Goal: Task Accomplishment & Management: Complete application form

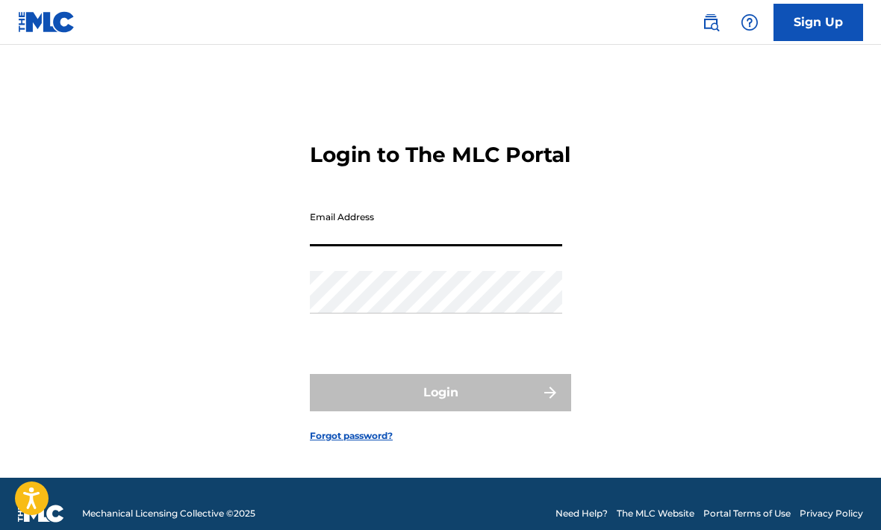
click at [468, 246] on input "Email Address" at bounding box center [436, 225] width 252 height 43
click at [360, 246] on input "Email Address" at bounding box center [436, 225] width 252 height 43
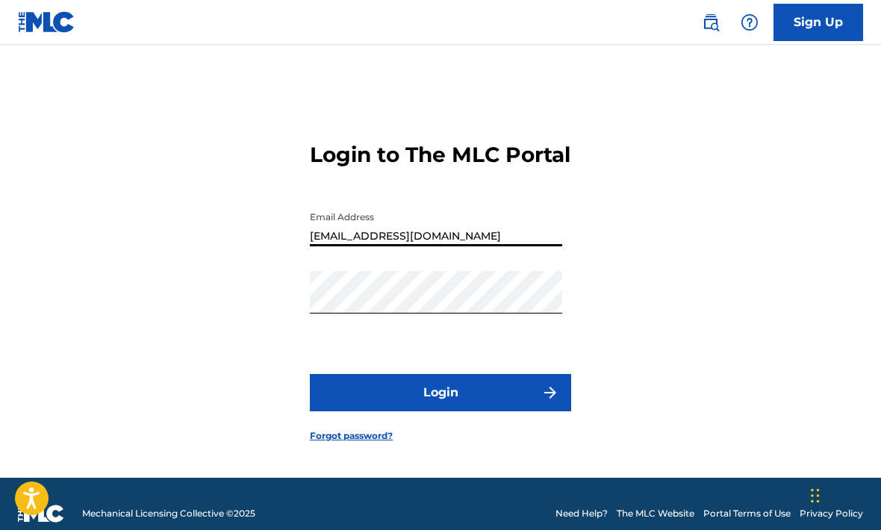
type input "[EMAIL_ADDRESS][DOMAIN_NAME]"
click at [428, 411] on button "Login" at bounding box center [440, 392] width 261 height 37
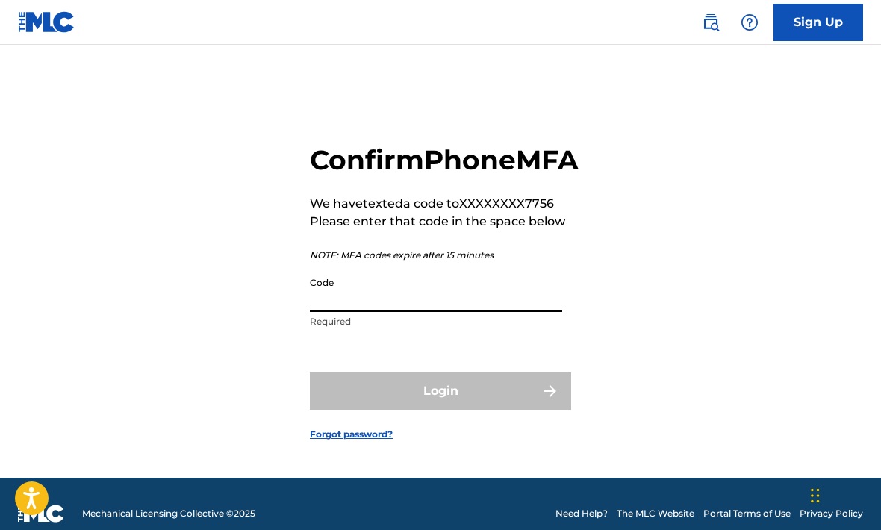
click at [425, 312] on input "Code" at bounding box center [436, 290] width 252 height 43
click at [417, 337] on div "Code Required" at bounding box center [436, 302] width 252 height 67
click at [413, 312] on input "Code" at bounding box center [436, 290] width 252 height 43
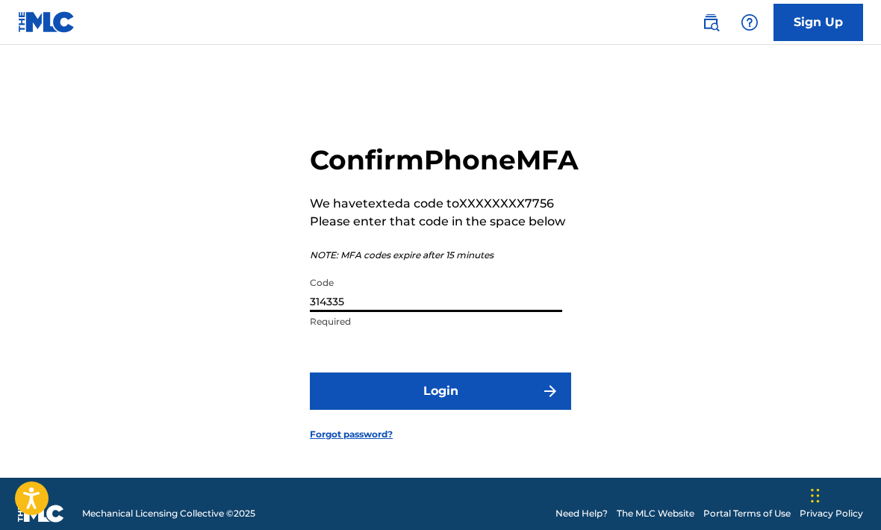
type input "314335"
click at [431, 410] on button "Login" at bounding box center [440, 390] width 261 height 37
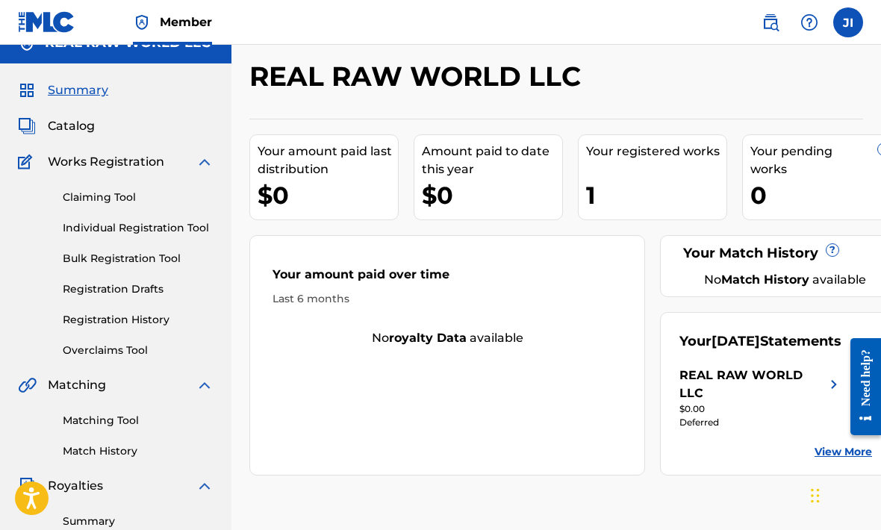
scroll to position [23, 0]
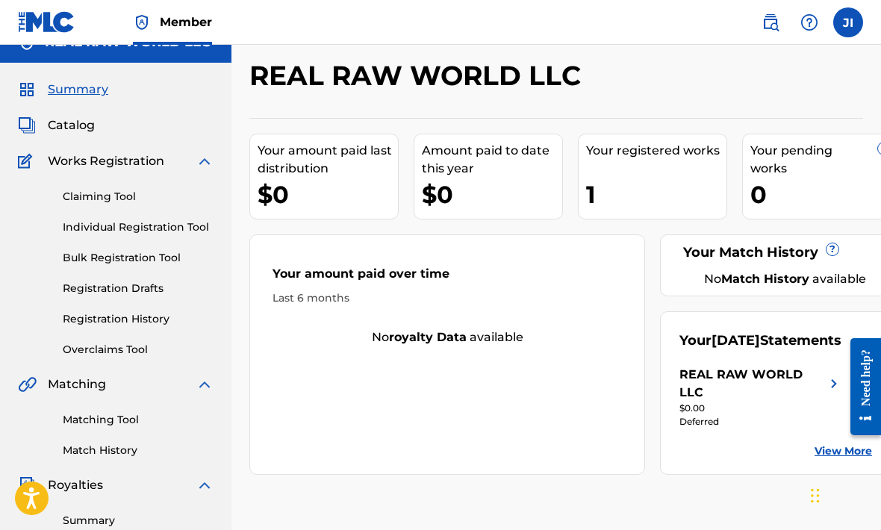
click at [130, 173] on div "Claiming Tool Individual Registration Tool Bulk Registration Tool Registration …" at bounding box center [116, 263] width 196 height 187
click at [137, 160] on span "Works Registration" at bounding box center [106, 161] width 116 height 18
click at [127, 159] on span "Works Registration" at bounding box center [106, 161] width 116 height 18
click at [96, 160] on span "Works Registration" at bounding box center [106, 161] width 116 height 18
click at [97, 309] on div "Claiming Tool Individual Registration Tool Bulk Registration Tool Registration …" at bounding box center [116, 263] width 196 height 187
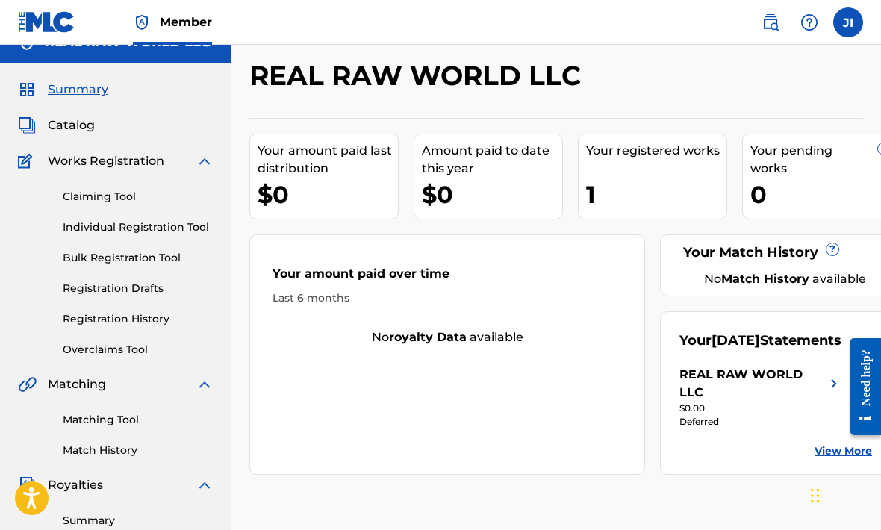
click at [97, 317] on link "Registration History" at bounding box center [138, 319] width 151 height 16
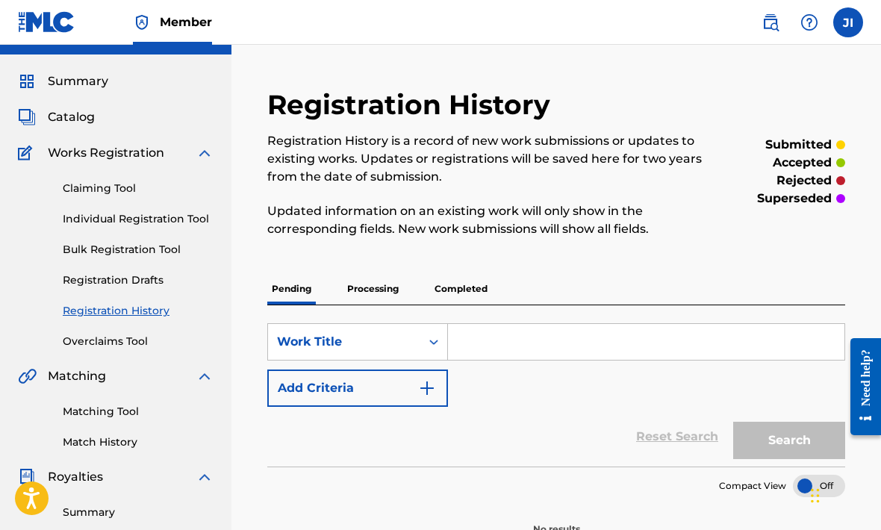
scroll to position [1, 0]
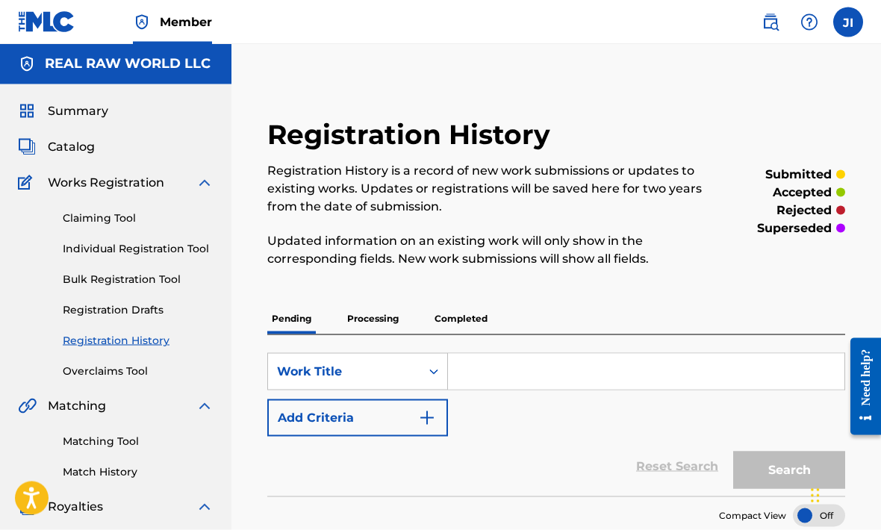
click at [444, 312] on p "Completed" at bounding box center [461, 318] width 62 height 31
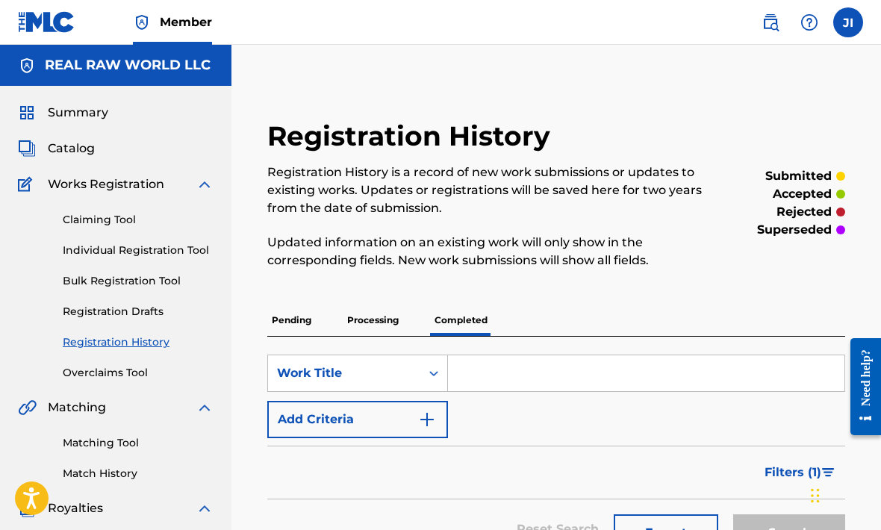
click at [91, 184] on span "Works Registration" at bounding box center [106, 184] width 116 height 18
click at [28, 181] on img at bounding box center [27, 184] width 19 height 18
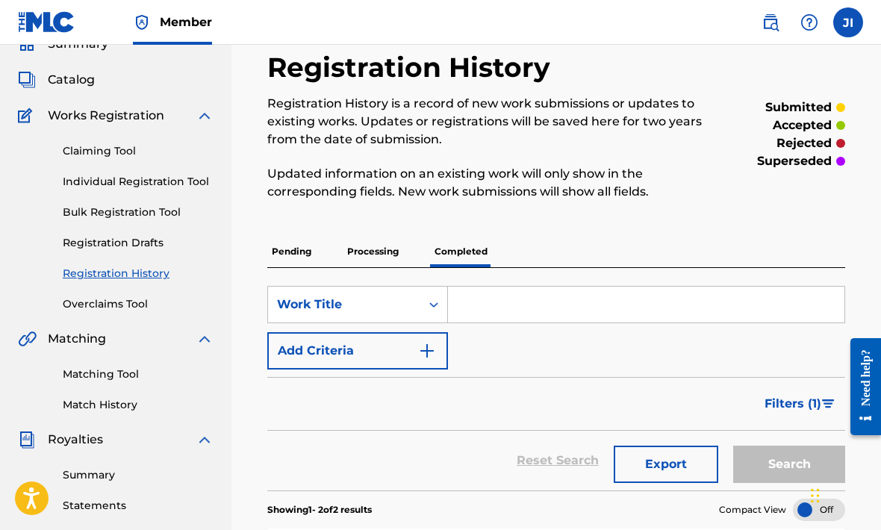
scroll to position [13, 0]
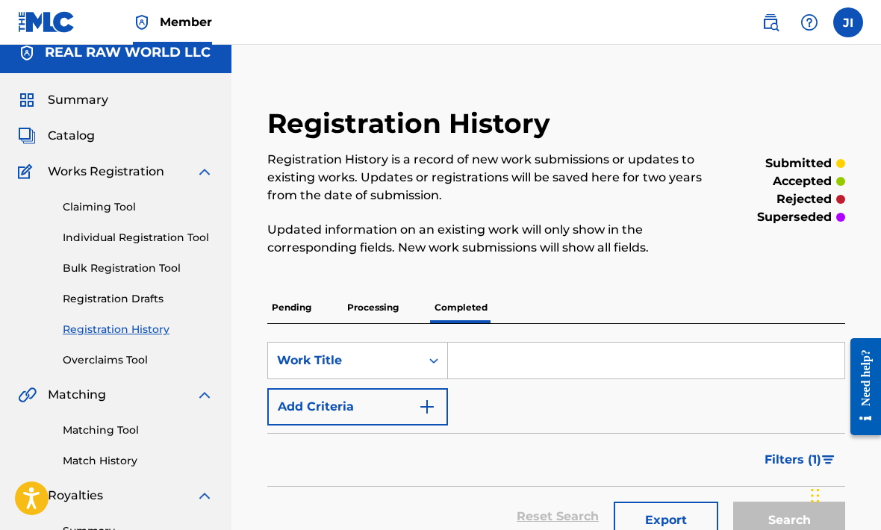
click at [149, 169] on span "Works Registration" at bounding box center [106, 172] width 116 height 18
click at [22, 164] on img at bounding box center [27, 172] width 19 height 18
click at [18, 178] on img at bounding box center [27, 172] width 19 height 18
click at [25, 178] on img at bounding box center [27, 172] width 19 height 18
click at [131, 237] on link "Individual Registration Tool" at bounding box center [138, 238] width 151 height 16
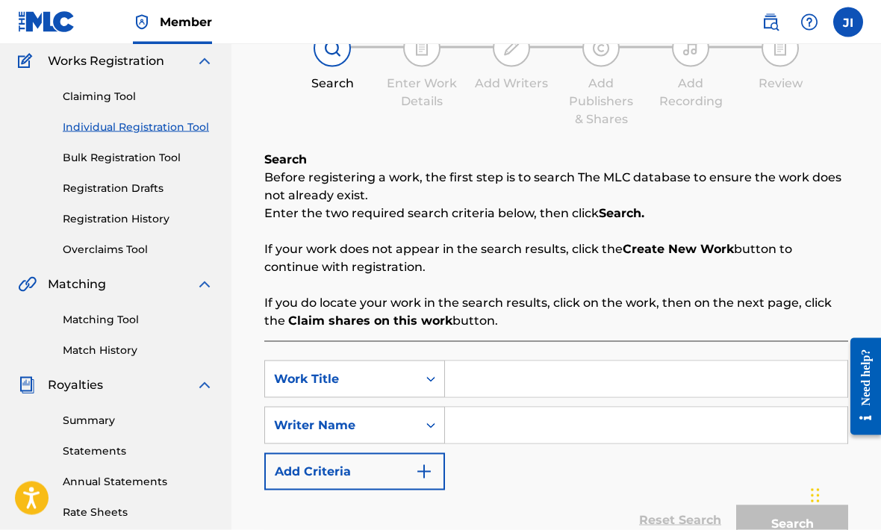
scroll to position [163, 0]
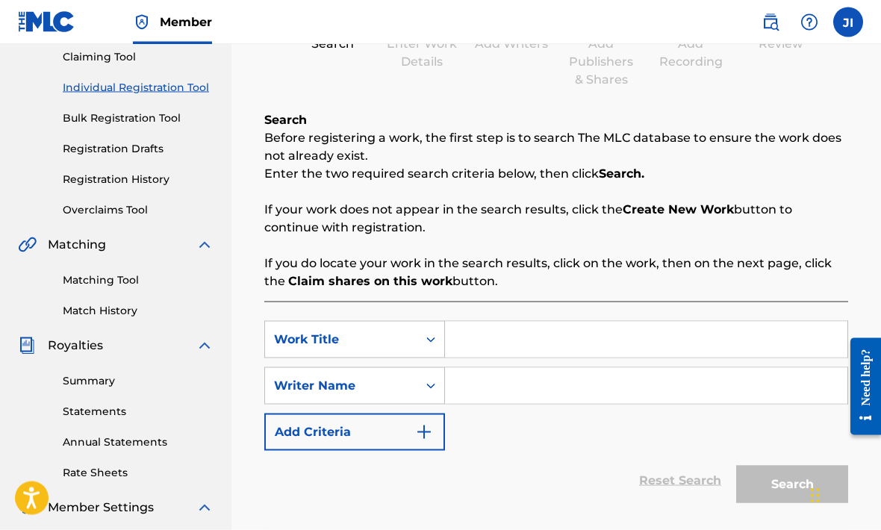
click at [498, 331] on input "Search Form" at bounding box center [646, 340] width 402 height 36
type input "Faux Faux"
click at [507, 375] on input "Search Form" at bounding box center [646, 385] width 402 height 36
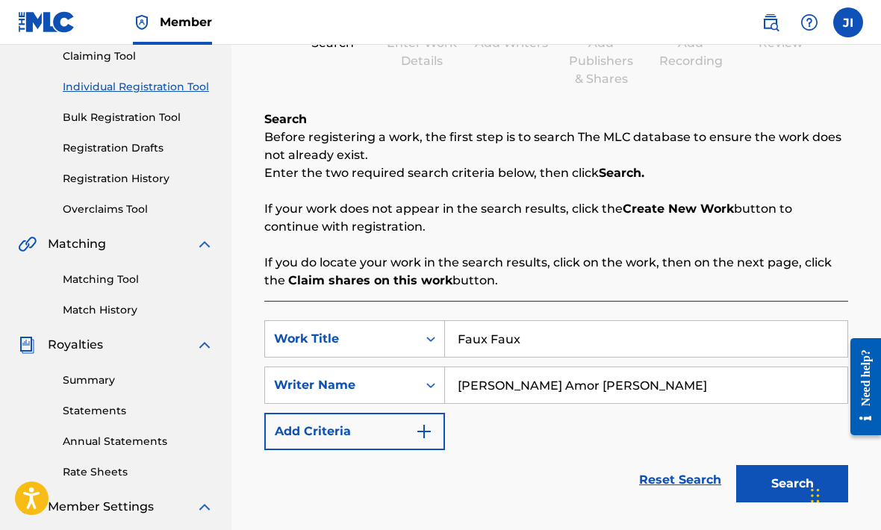
type input "[PERSON_NAME] Amor [PERSON_NAME]"
click at [416, 436] on img "Search Form" at bounding box center [424, 431] width 18 height 18
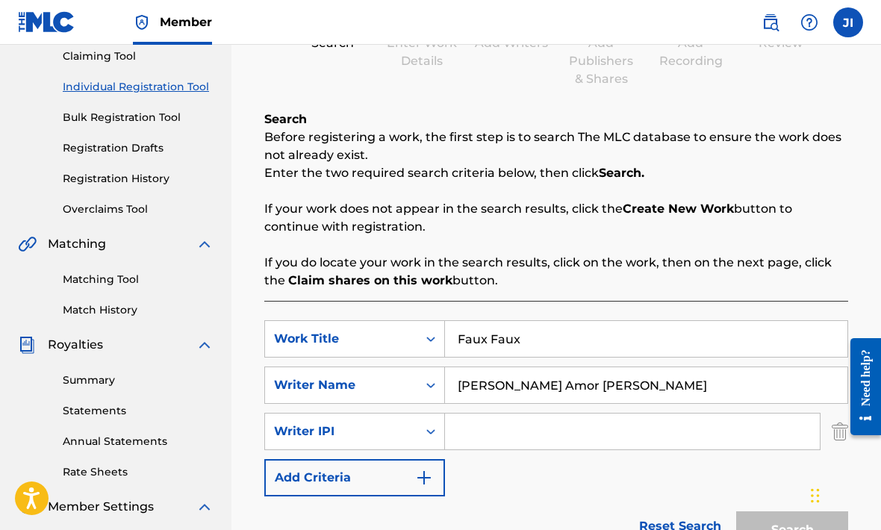
click at [418, 475] on img "Search Form" at bounding box center [424, 478] width 18 height 18
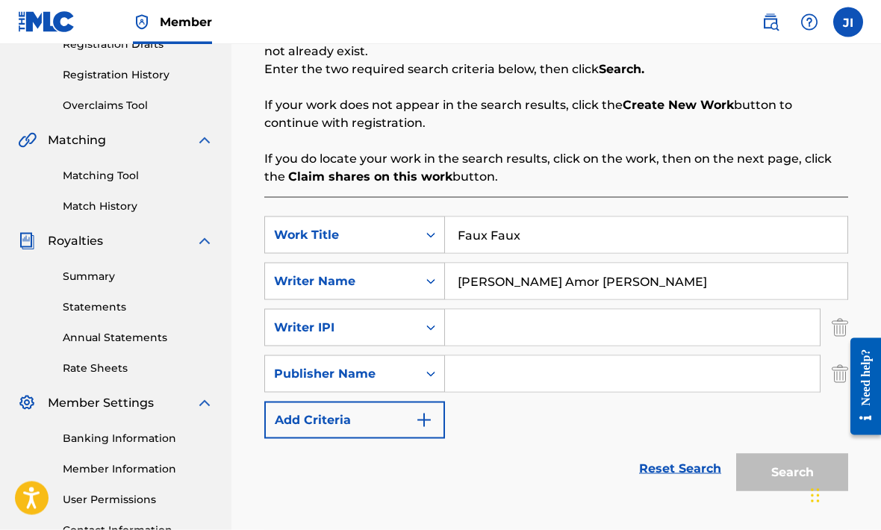
scroll to position [300, 0]
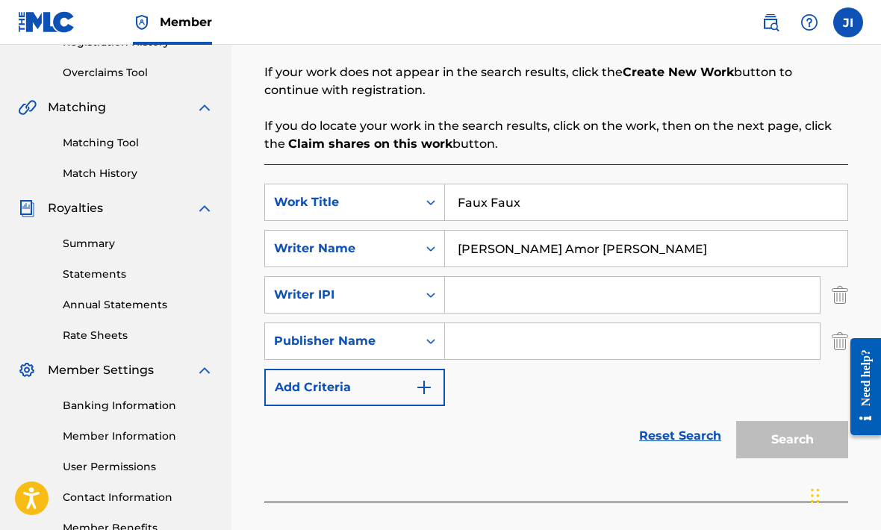
click at [401, 377] on button "Add Criteria" at bounding box center [354, 387] width 181 height 37
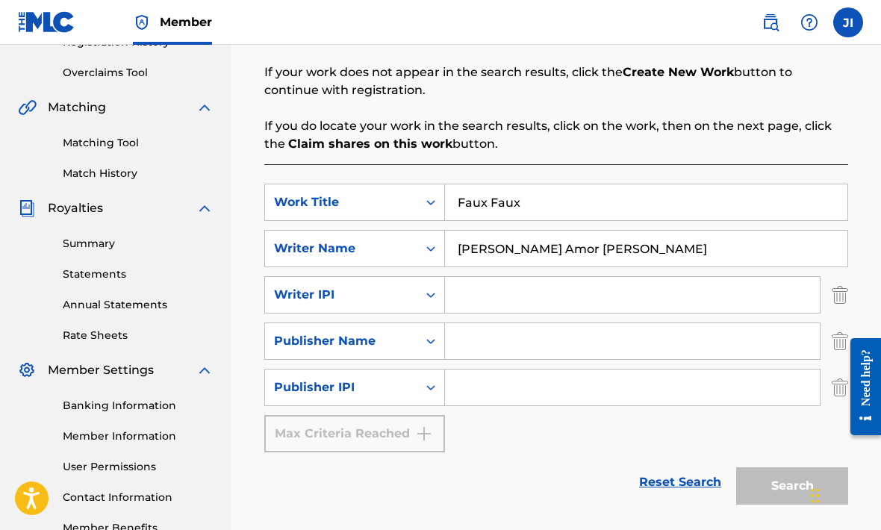
click at [511, 303] on input "Search Form" at bounding box center [632, 295] width 375 height 36
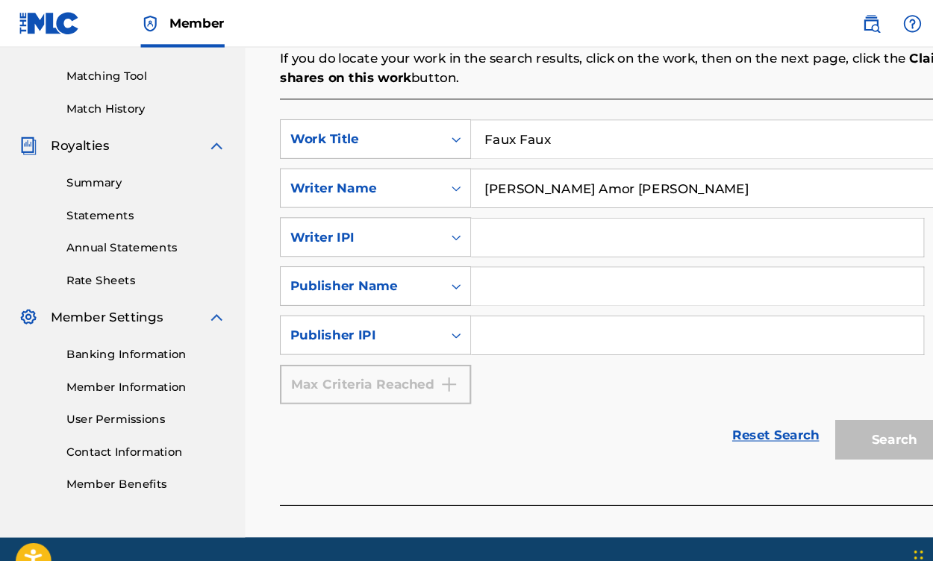
scroll to position [341, 0]
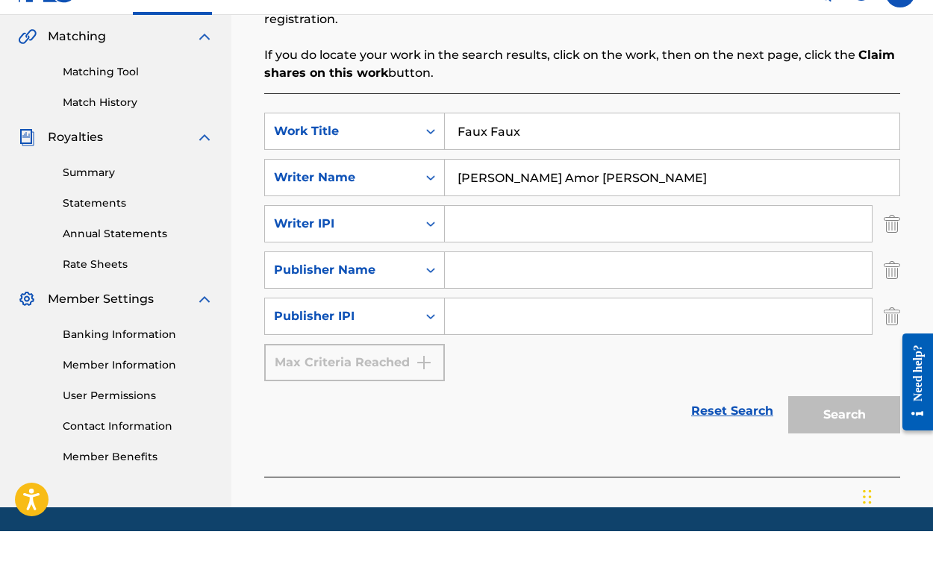
paste input "875551403"
type input "875551403"
click at [495, 282] on input "Search Form" at bounding box center [658, 300] width 427 height 36
type input "Real Raw World"
click at [603, 328] on input "Search Form" at bounding box center [658, 346] width 427 height 36
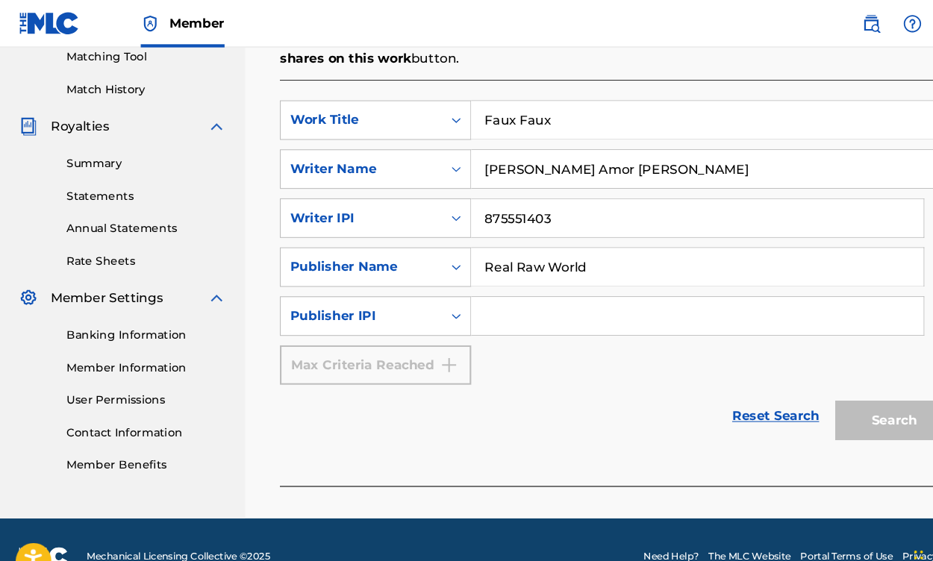
scroll to position [393, 0]
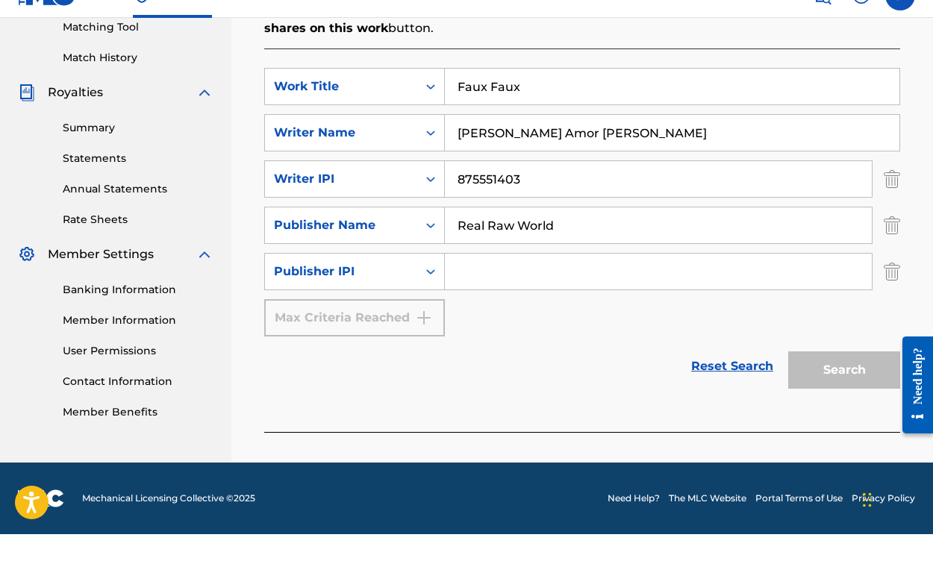
paste input "1152202413"
type input "1152202413"
click at [829, 378] on button "Search" at bounding box center [844, 396] width 112 height 37
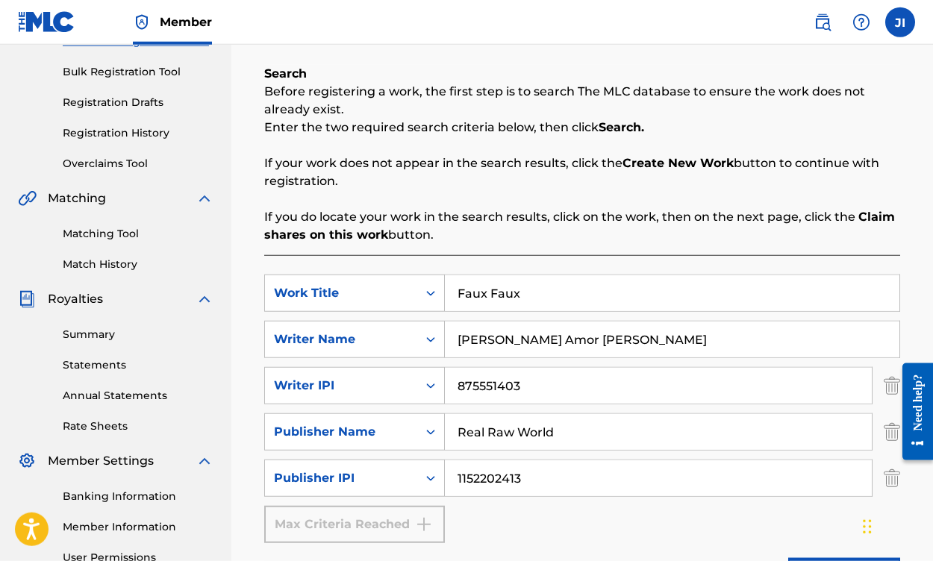
scroll to position [209, 0]
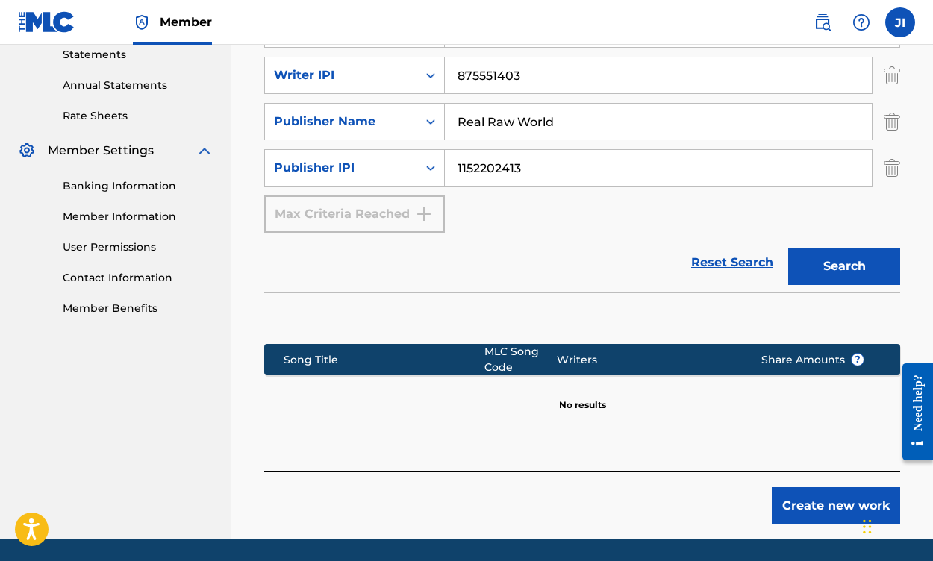
click at [863, 497] on button "Create new work" at bounding box center [836, 505] width 128 height 37
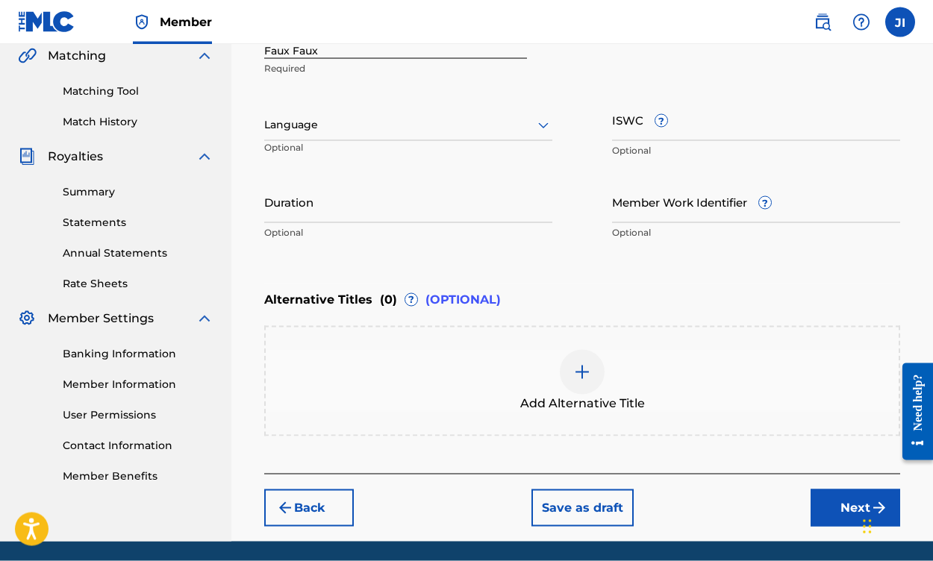
scroll to position [351, 0]
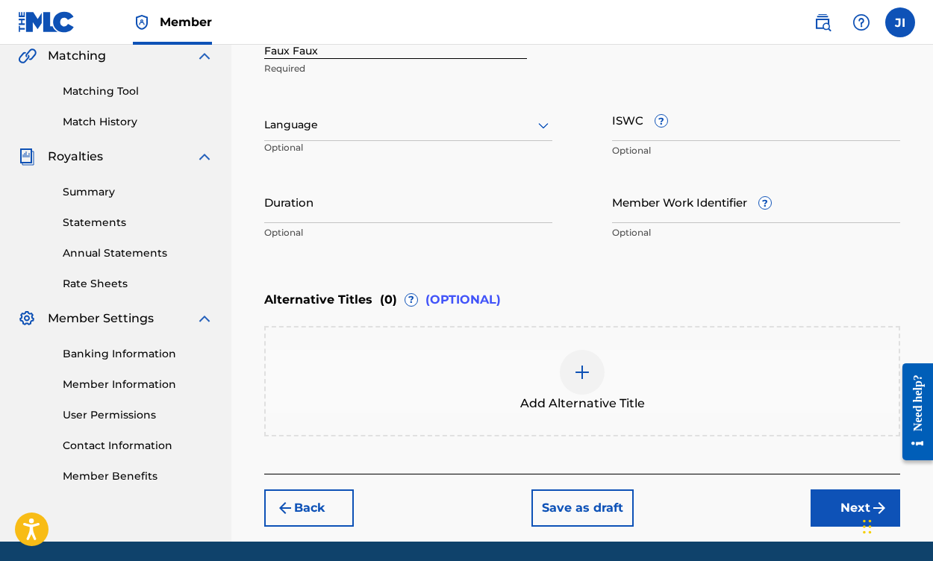
click at [863, 516] on button "Next" at bounding box center [855, 508] width 90 height 37
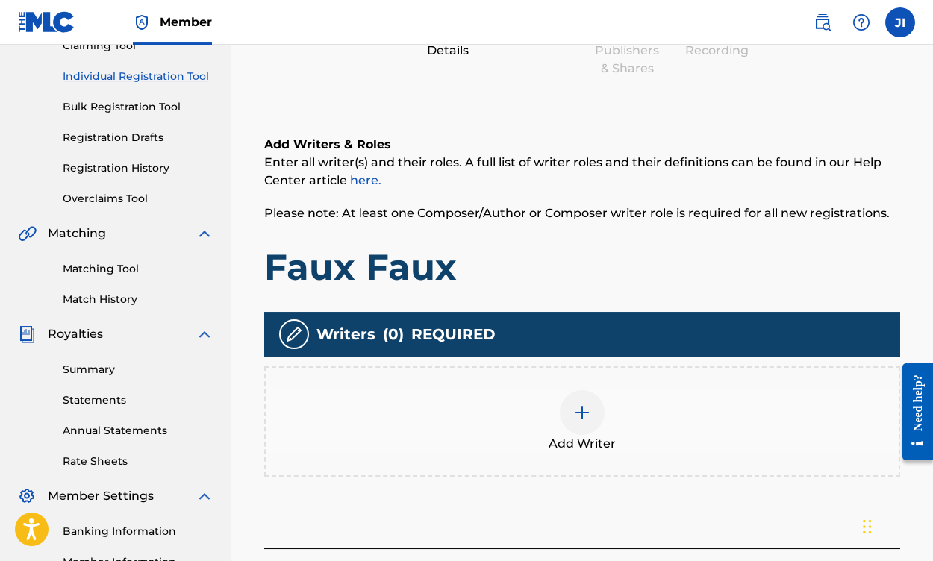
scroll to position [173, 0]
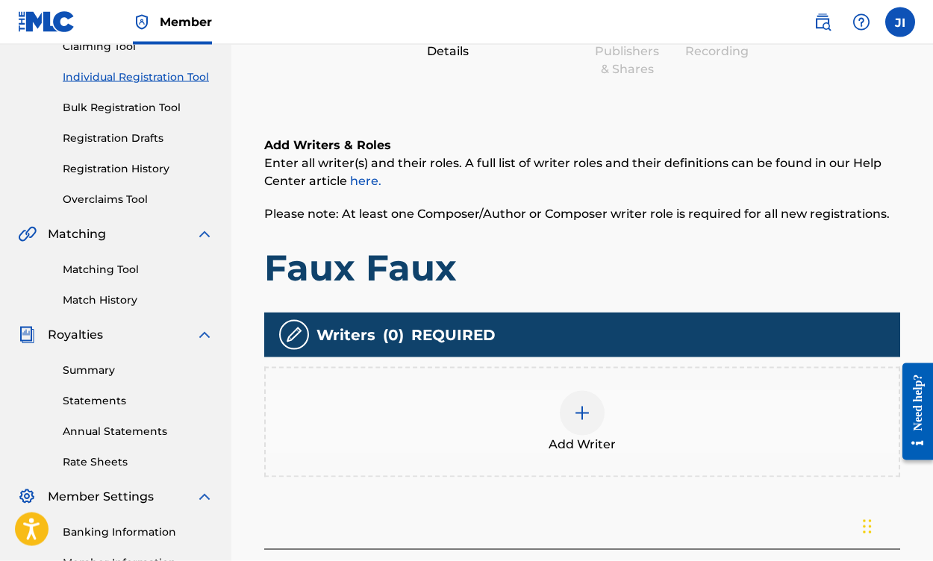
click at [589, 418] on img at bounding box center [582, 413] width 18 height 18
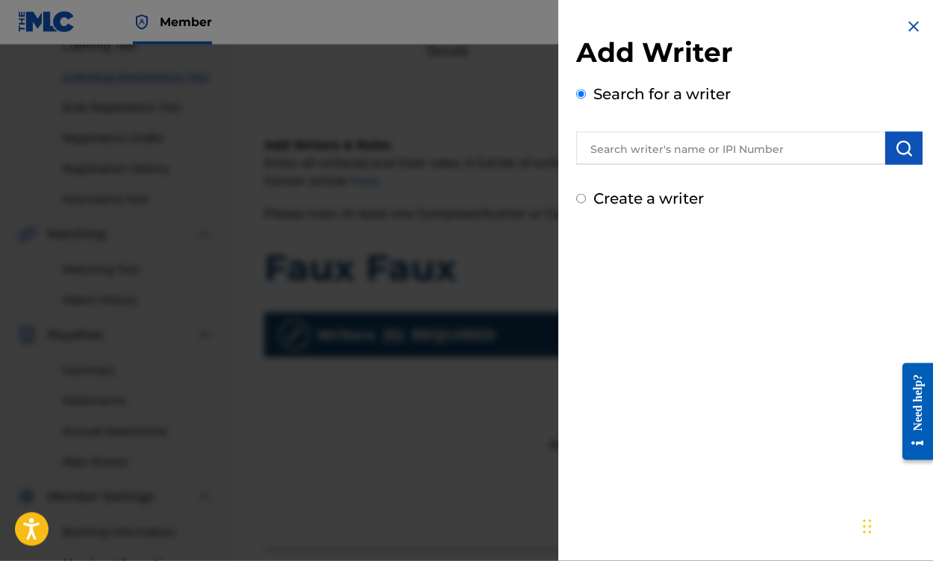
scroll to position [174, 0]
click at [612, 154] on input "text" at bounding box center [730, 148] width 309 height 33
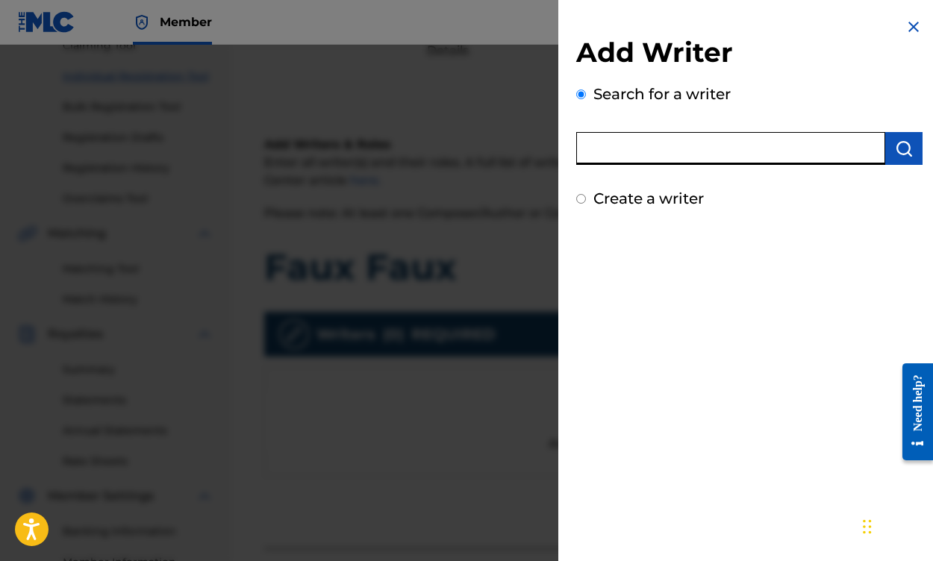
scroll to position [0, 0]
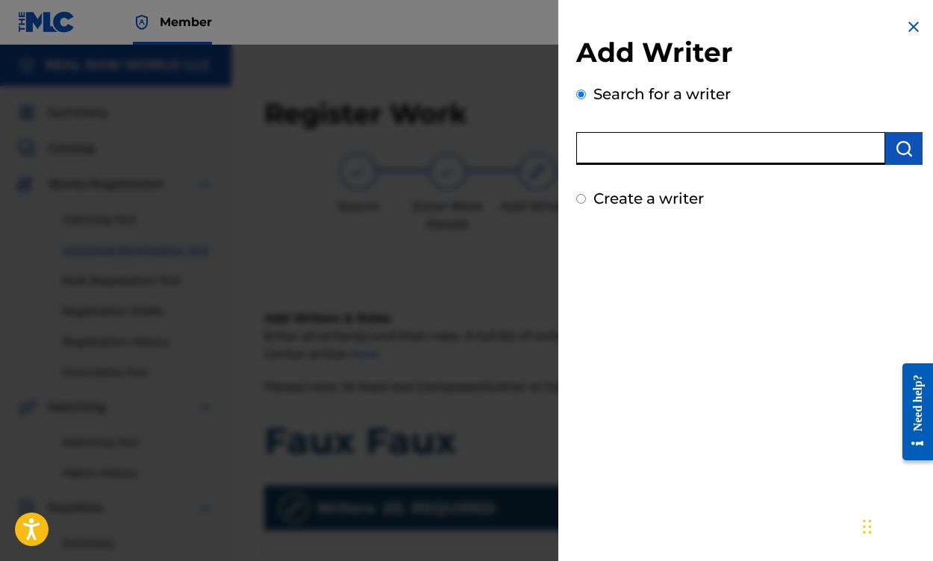
paste input "875551403"
type input "875551403"
click at [880, 156] on button "submit" at bounding box center [903, 148] width 37 height 33
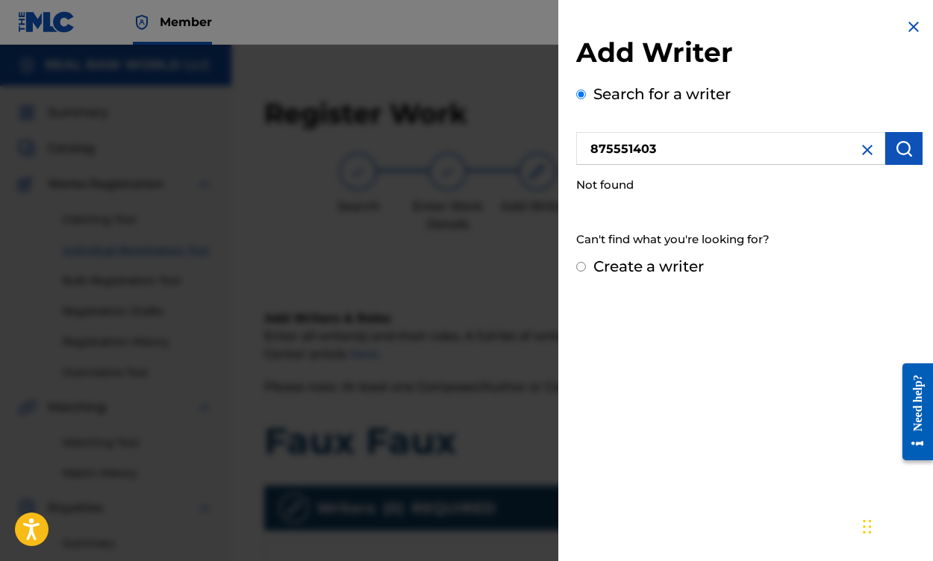
click at [648, 275] on label "Create a writer" at bounding box center [648, 266] width 110 height 18
radio input "true"
click at [586, 272] on input "Create a writer" at bounding box center [581, 267] width 10 height 10
radio input "false"
radio input "true"
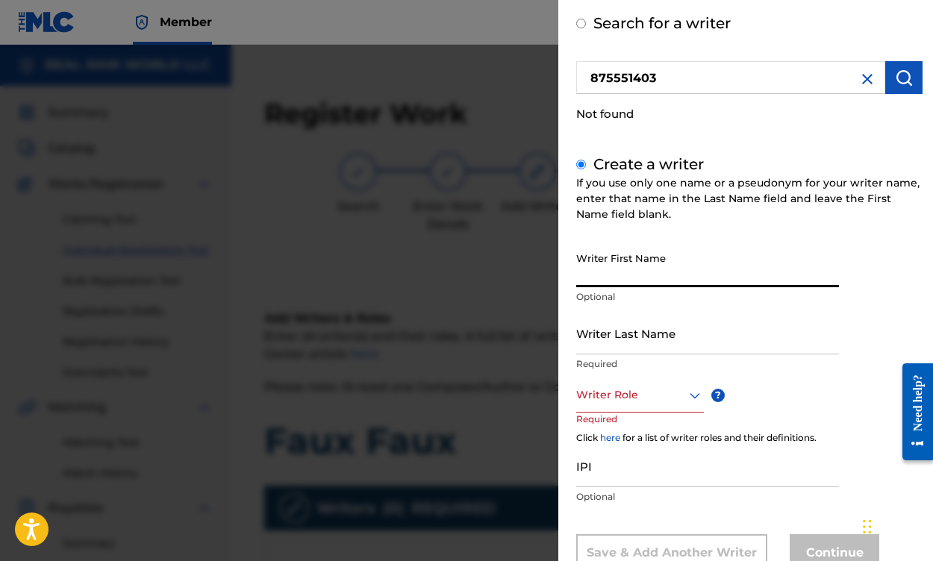
scroll to position [69, 0]
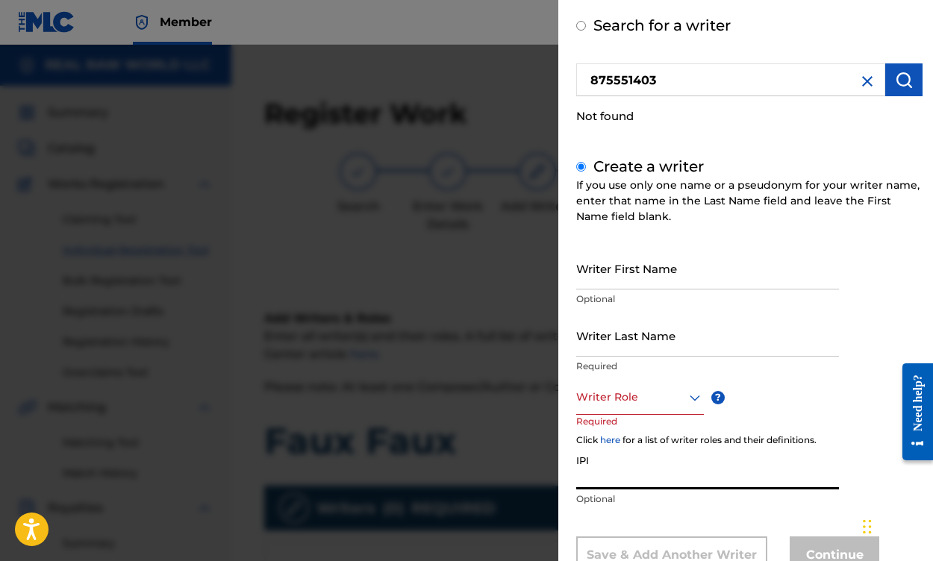
paste input "875551403"
type input "875551403"
click at [625, 268] on input "Writer First Name" at bounding box center [707, 268] width 263 height 43
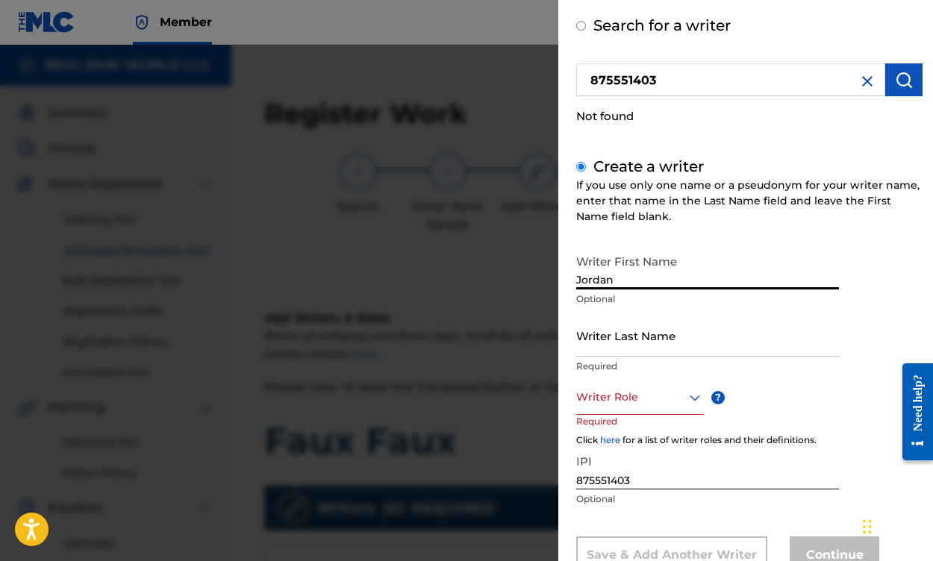
type input "Jordan"
click at [612, 348] on input "Writer Last Name" at bounding box center [707, 335] width 263 height 43
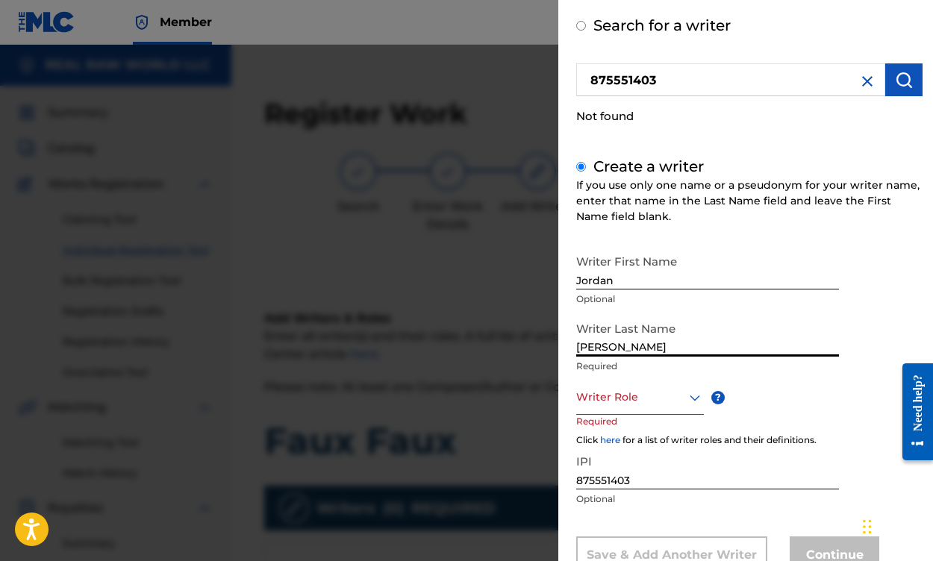
type input "[PERSON_NAME]"
click at [636, 389] on div at bounding box center [640, 397] width 128 height 19
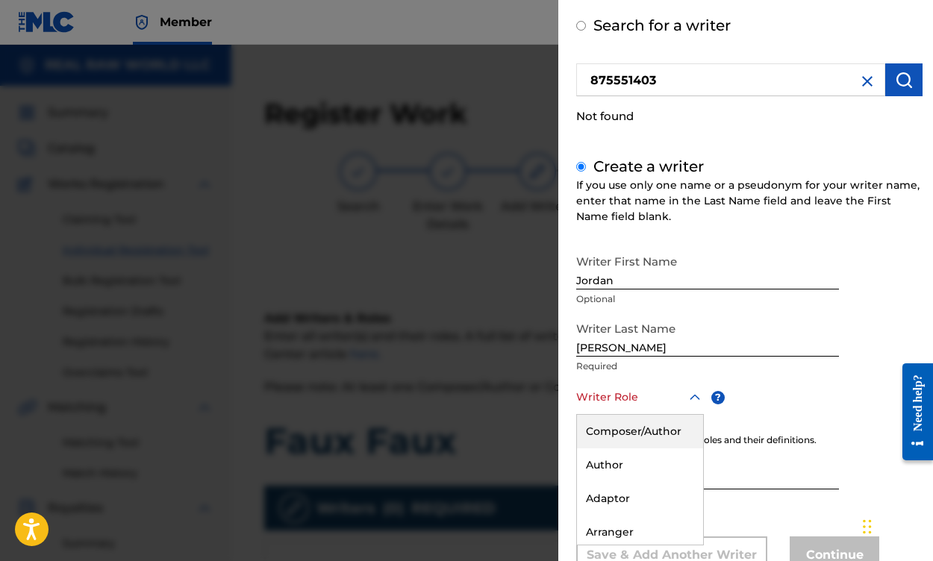
click at [657, 426] on div "Composer/Author" at bounding box center [640, 432] width 126 height 34
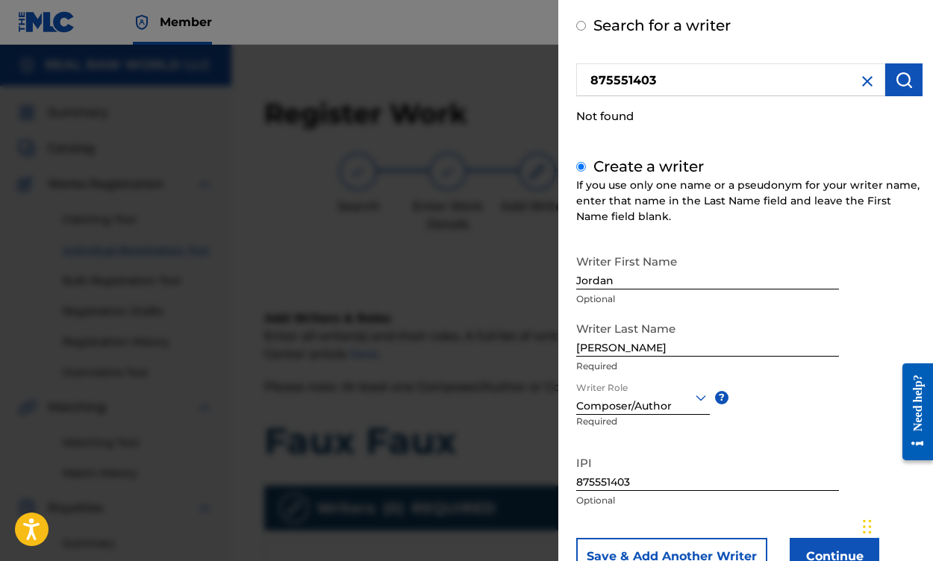
click at [848, 529] on button "Continue" at bounding box center [834, 556] width 90 height 37
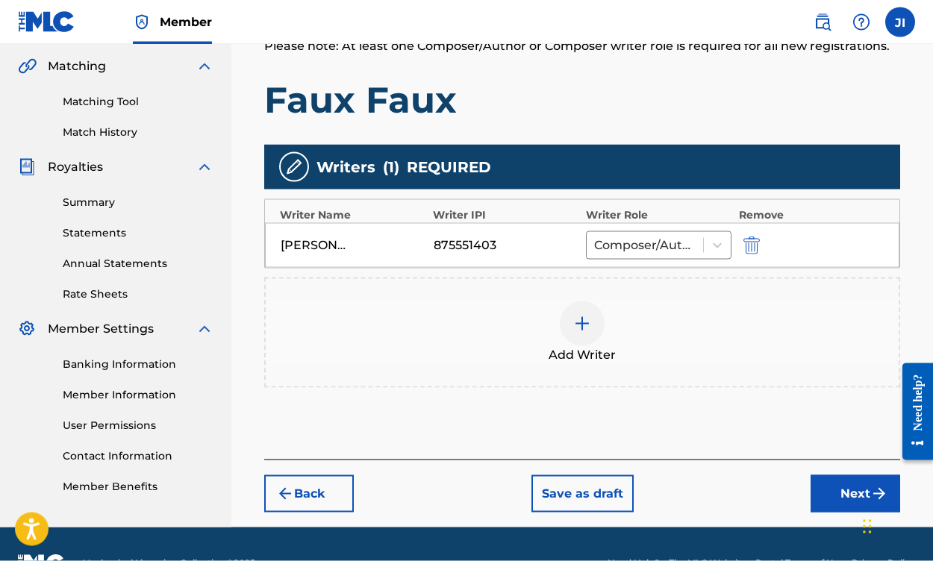
scroll to position [341, 0]
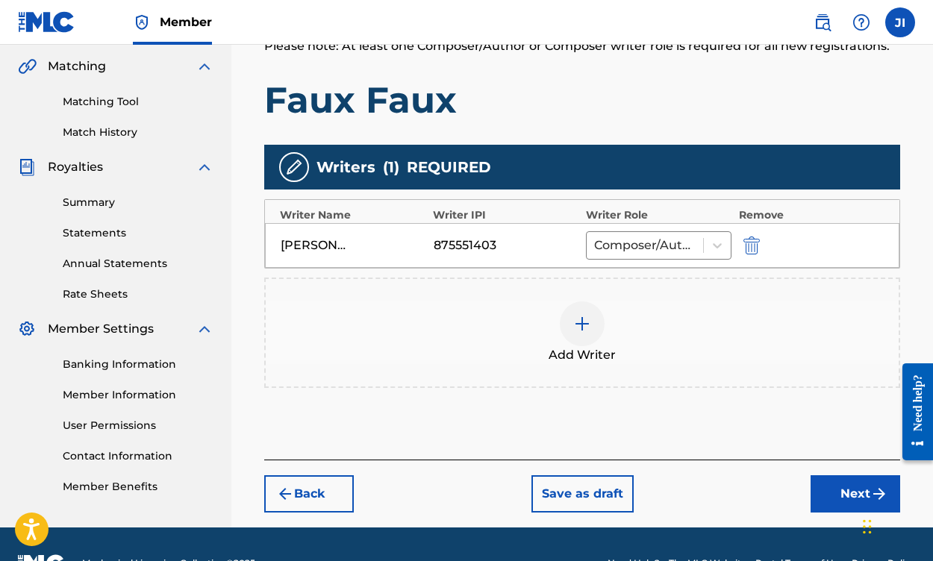
click at [839, 503] on button "Next" at bounding box center [855, 493] width 90 height 37
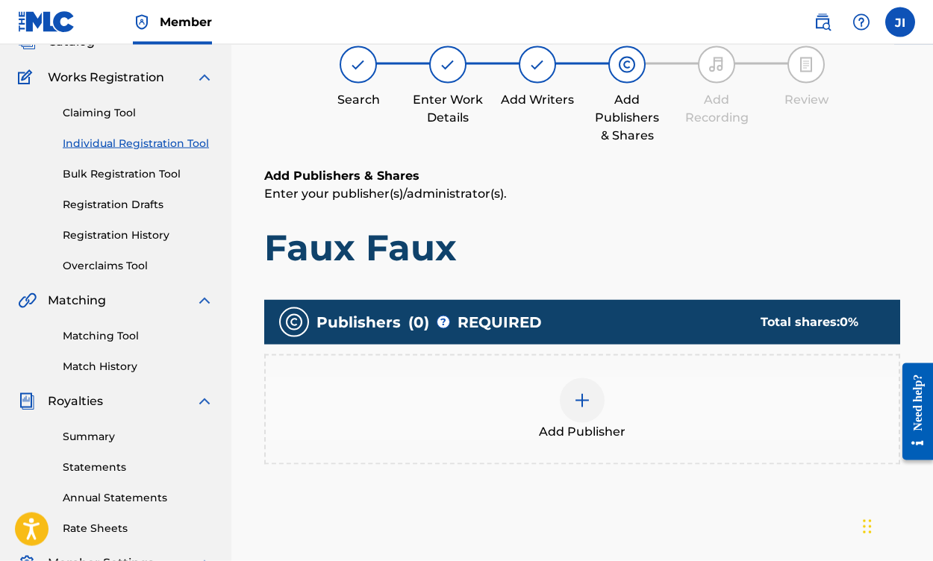
scroll to position [68, 0]
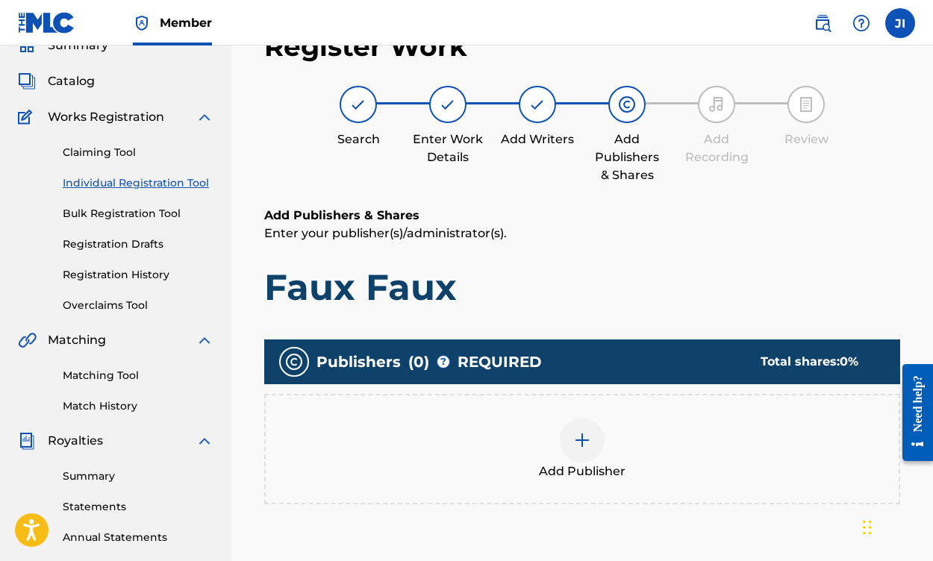
click at [571, 452] on div at bounding box center [582, 439] width 45 height 45
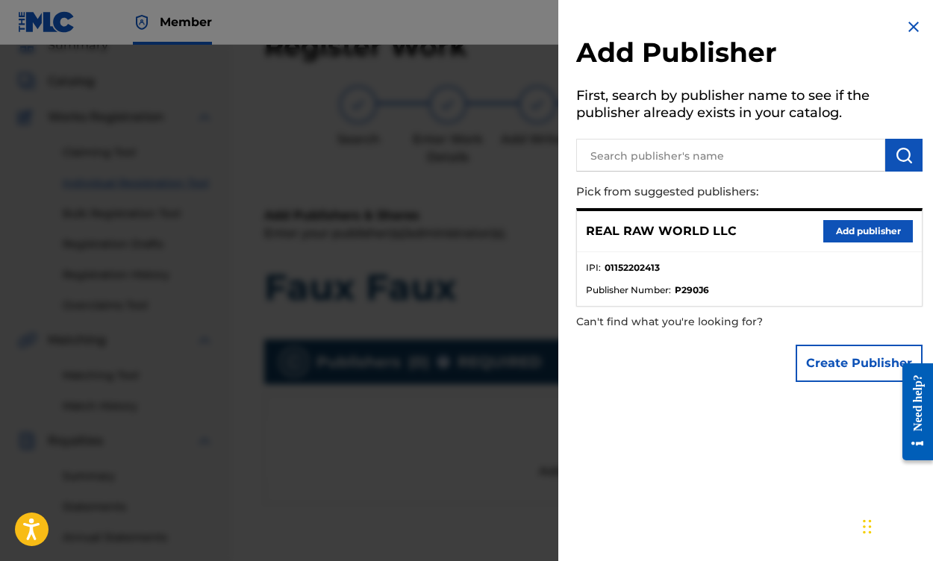
click at [851, 236] on button "Add publisher" at bounding box center [868, 231] width 90 height 22
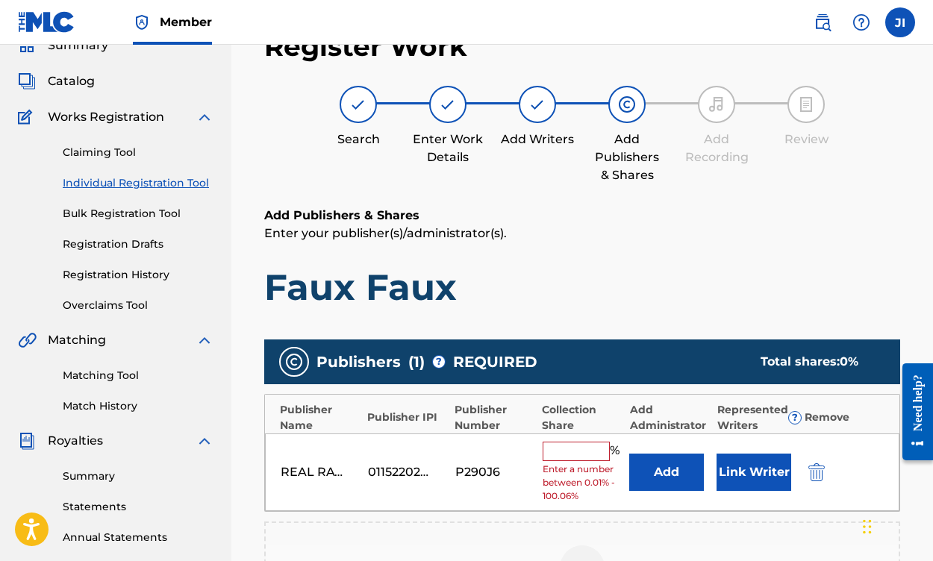
click at [575, 451] on input "text" at bounding box center [575, 451] width 67 height 19
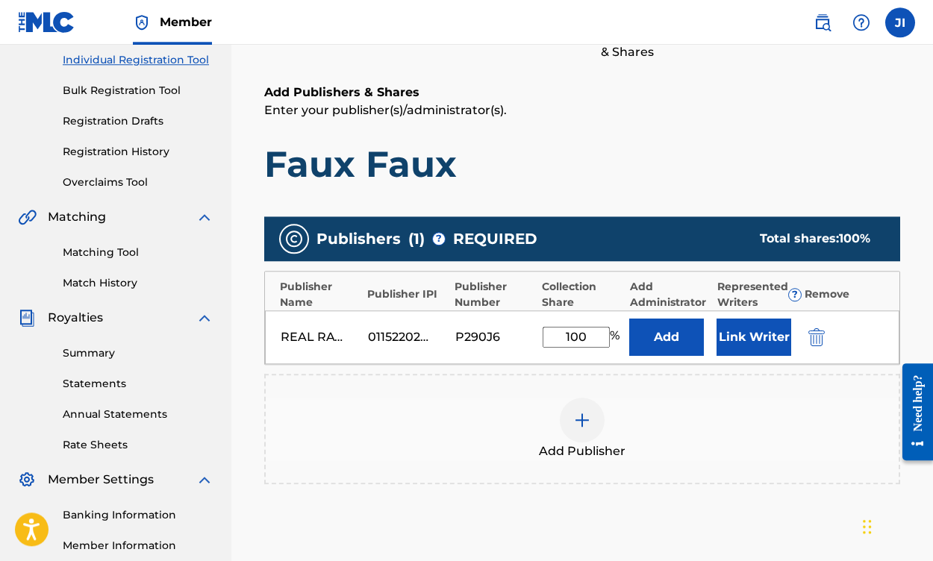
scroll to position [190, 0]
type input "100"
click at [734, 332] on button "Link Writer" at bounding box center [753, 337] width 75 height 37
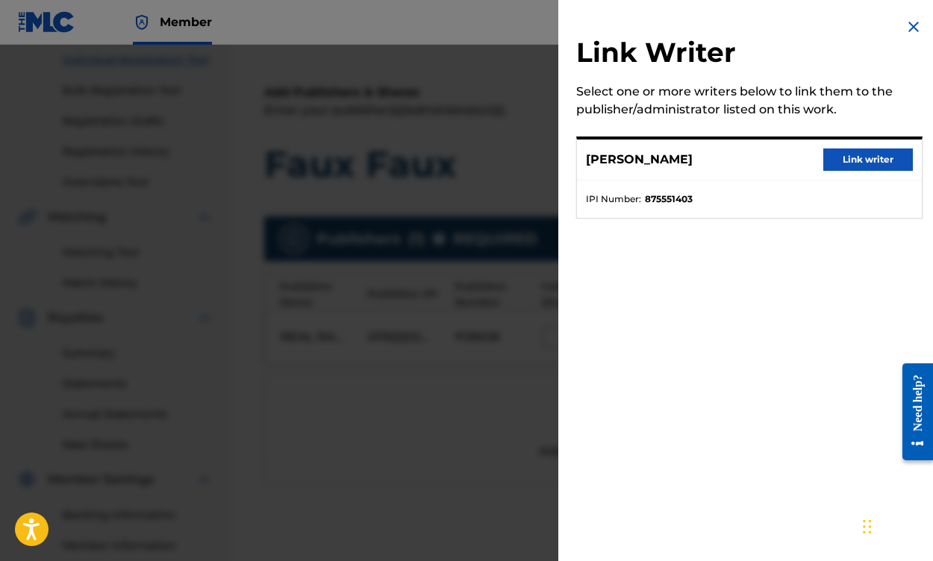
click at [880, 152] on button "Link writer" at bounding box center [868, 159] width 90 height 22
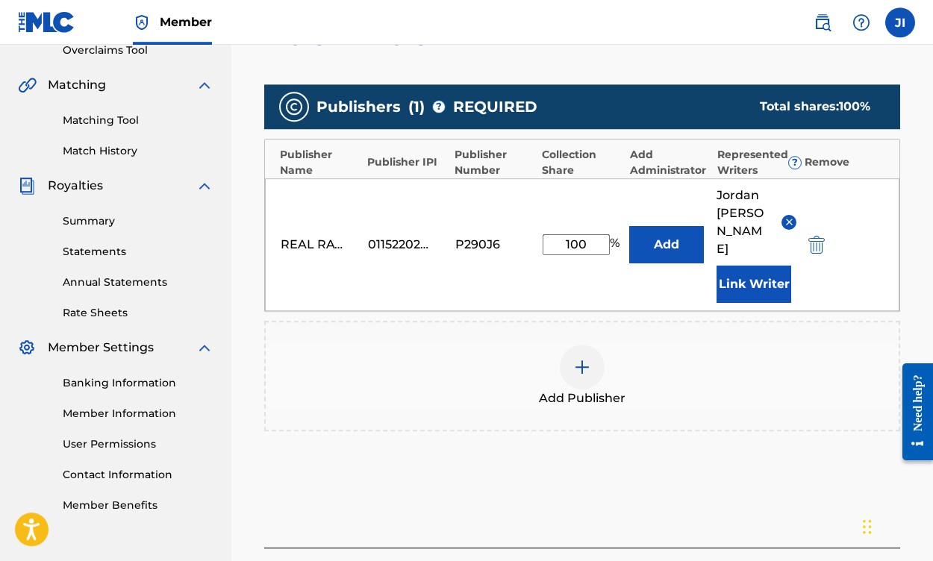
scroll to position [331, 0]
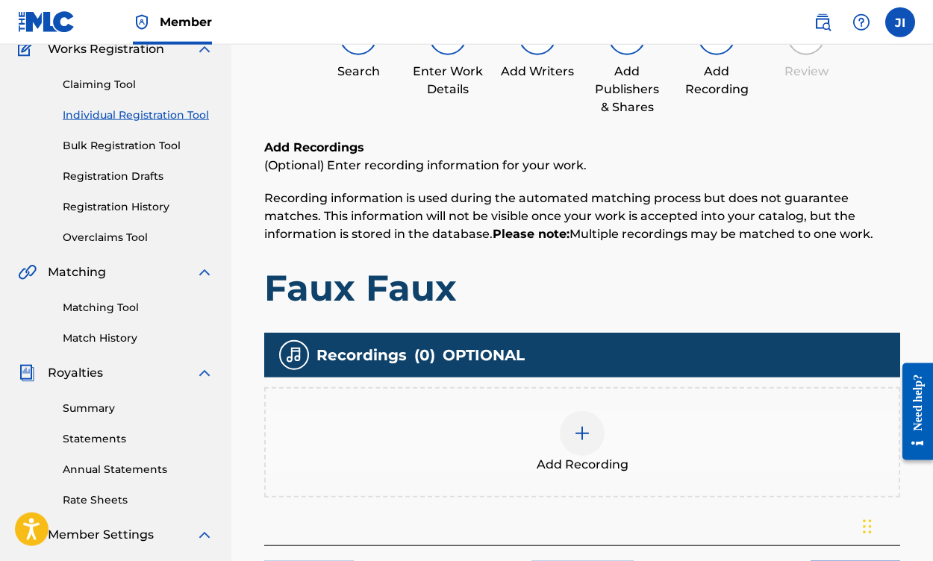
scroll to position [136, 0]
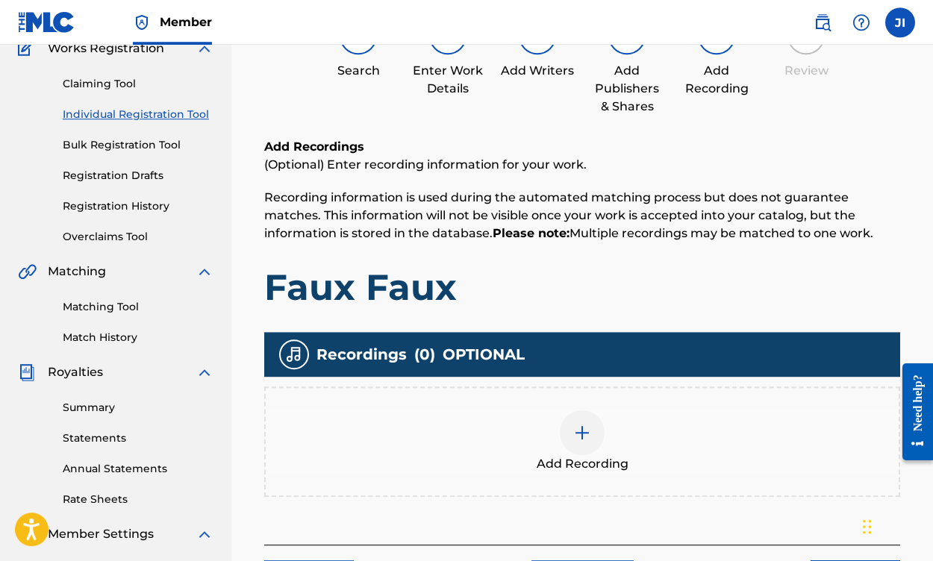
click at [577, 443] on div at bounding box center [582, 432] width 45 height 45
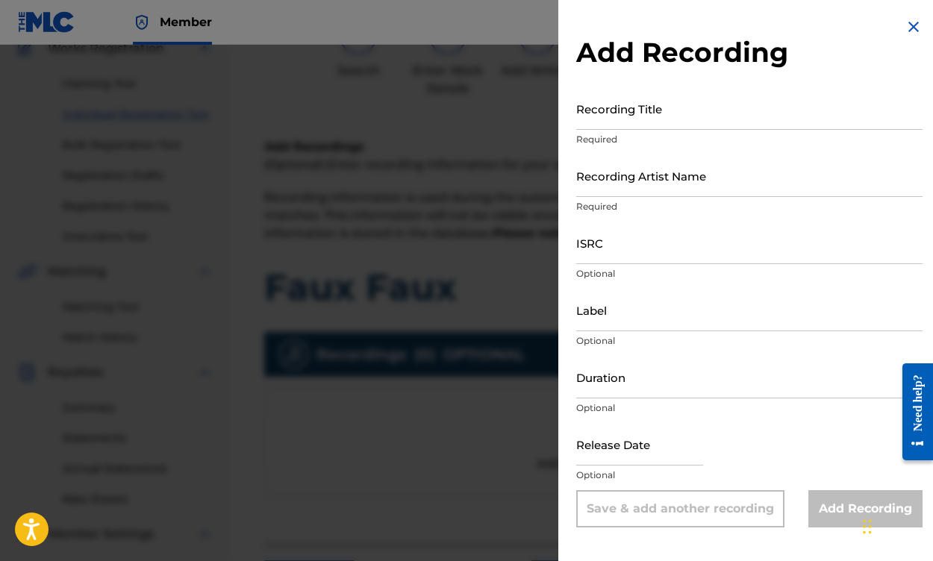
click at [700, 100] on input "Recording Title" at bounding box center [749, 108] width 346 height 43
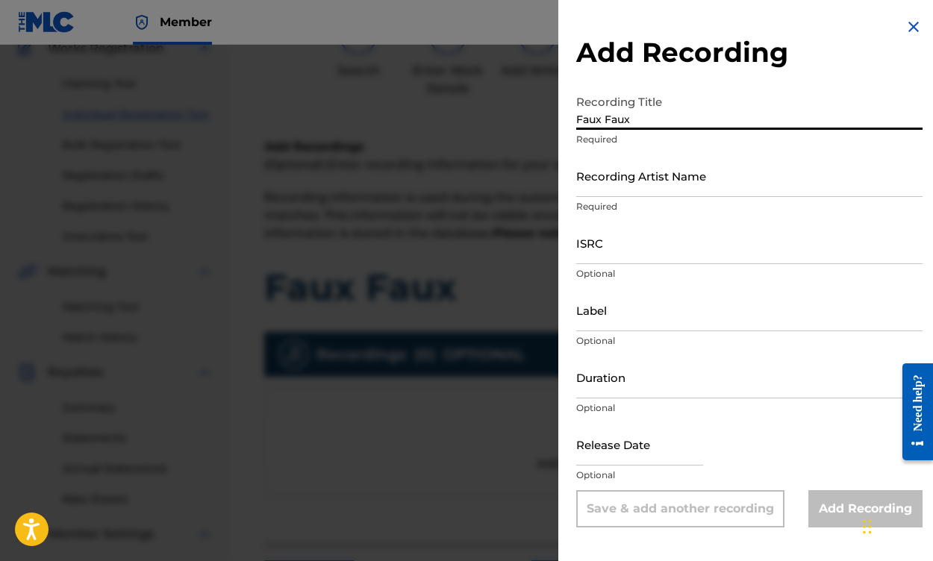
type input "Faux Faux"
click at [722, 203] on p "Required" at bounding box center [749, 206] width 346 height 13
click at [724, 178] on input "Recording Artist Name" at bounding box center [749, 175] width 346 height 43
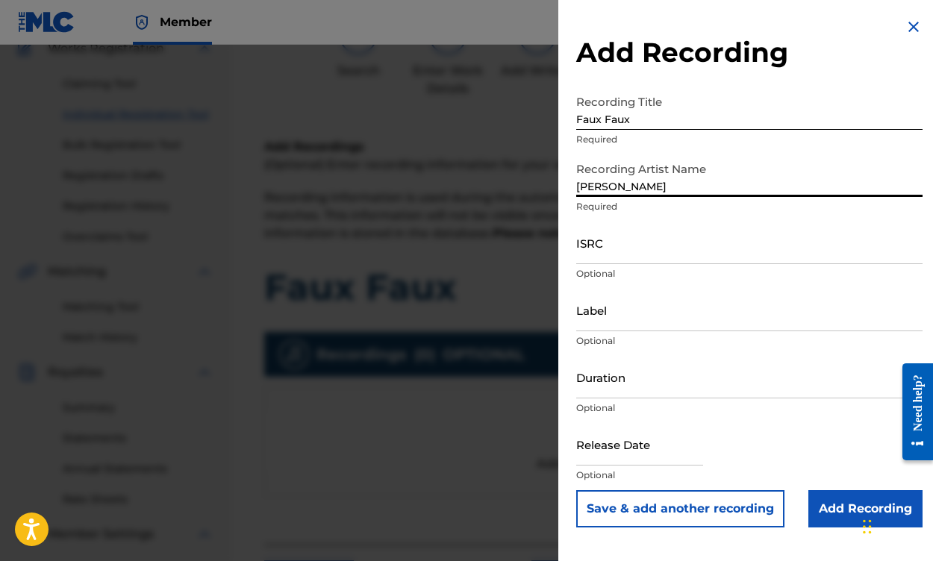
type input "[PERSON_NAME]"
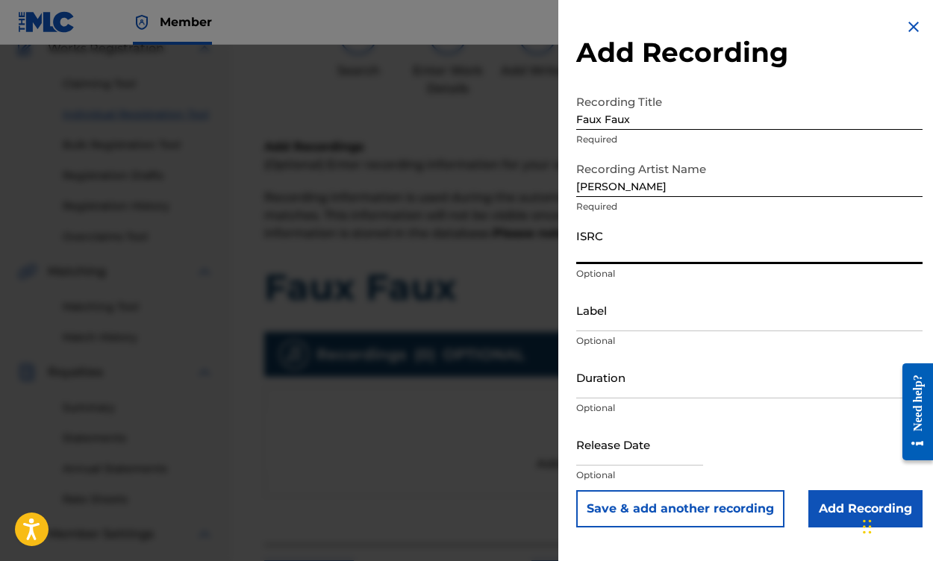
click at [732, 243] on input "ISRC" at bounding box center [749, 243] width 346 height 43
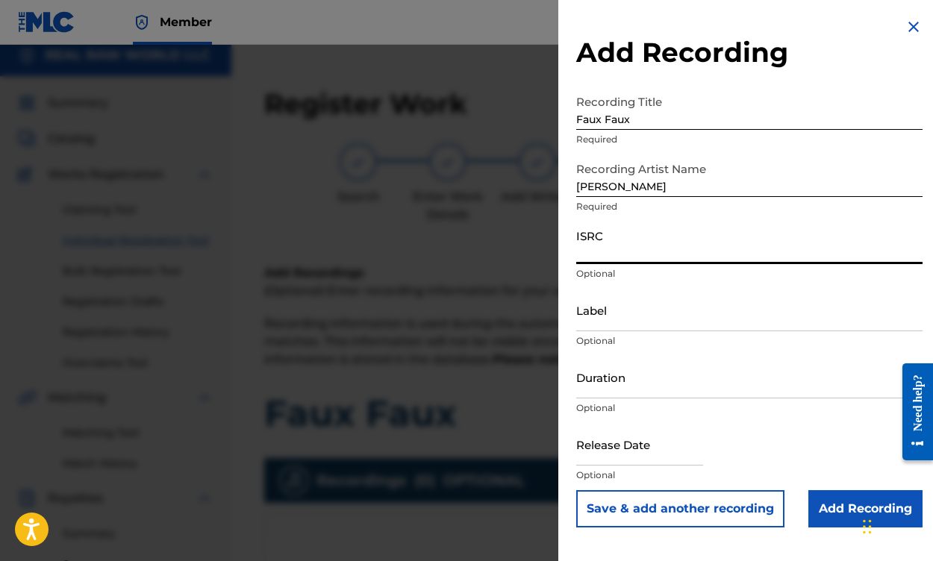
paste input "QZWFP2522343"
type input "QZWFP2522343"
click at [650, 328] on input "Label" at bounding box center [749, 310] width 346 height 43
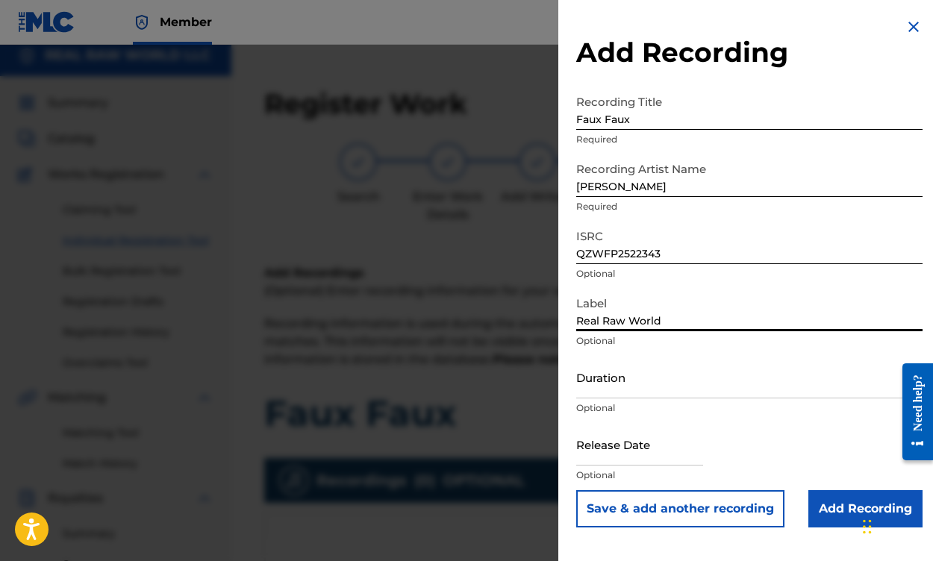
type input "Real Raw World"
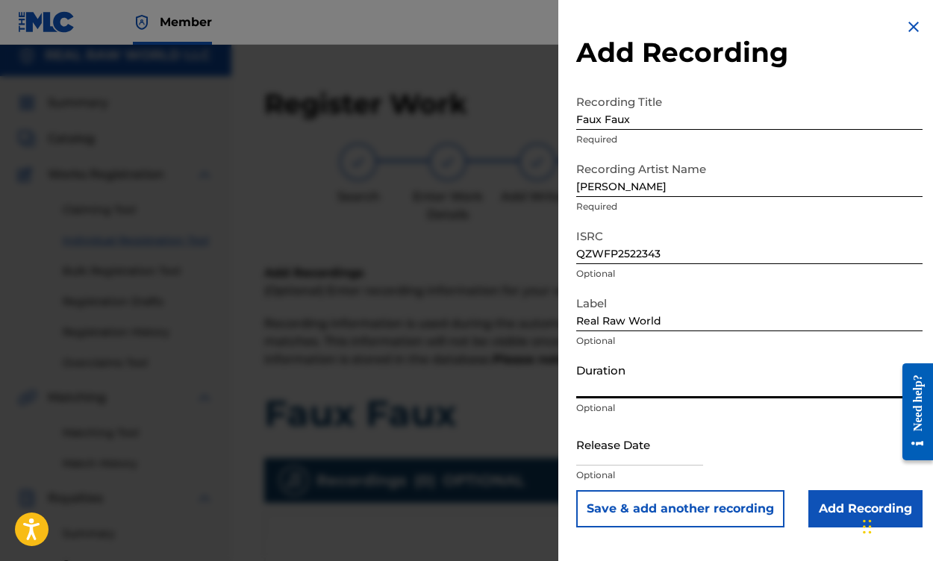
click at [659, 387] on input "Duration" at bounding box center [749, 377] width 346 height 43
click at [660, 455] on input "text" at bounding box center [639, 444] width 127 height 43
select select "7"
select select "2025"
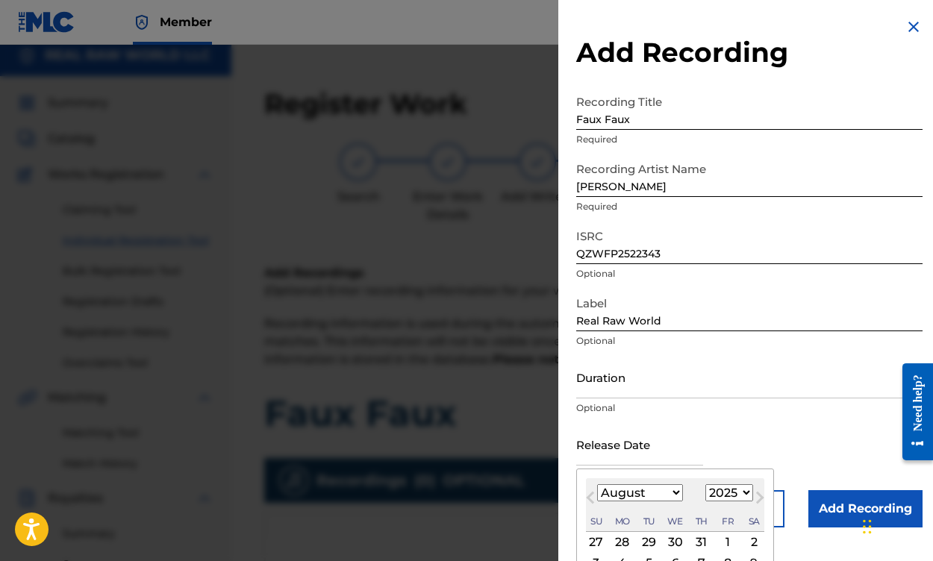
click at [763, 529] on div "2" at bounding box center [754, 543] width 18 height 18
type input "[DATE]"
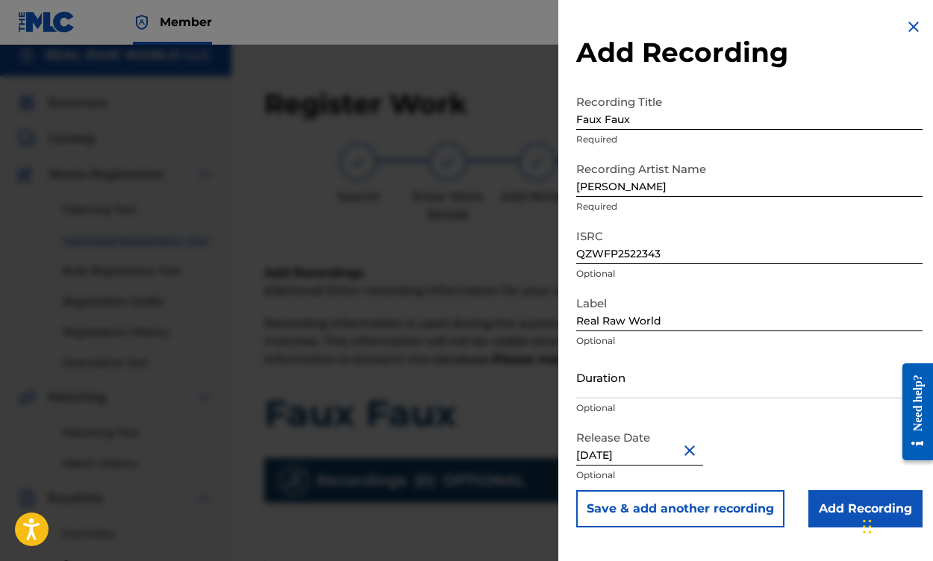
click at [835, 501] on input "Add Recording" at bounding box center [865, 508] width 114 height 37
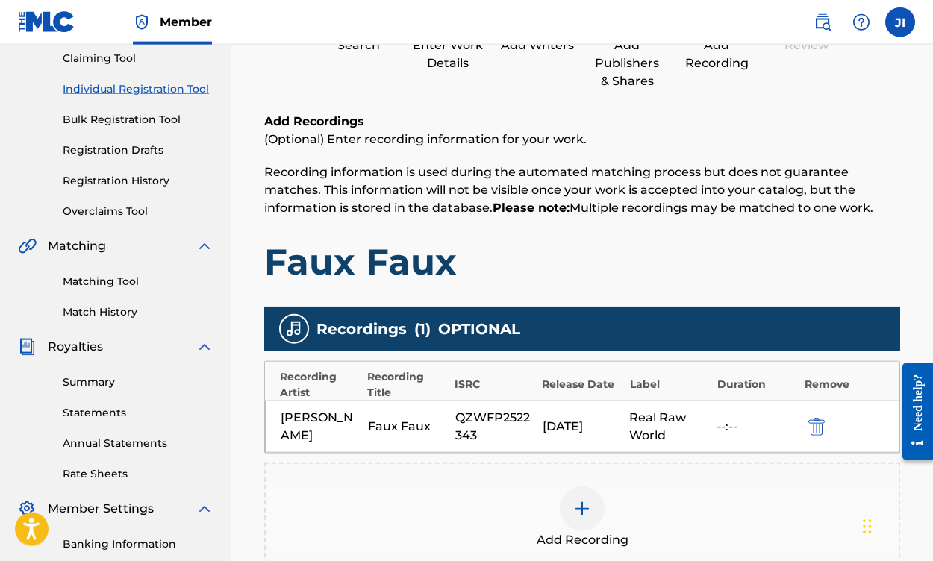
scroll to position [162, 0]
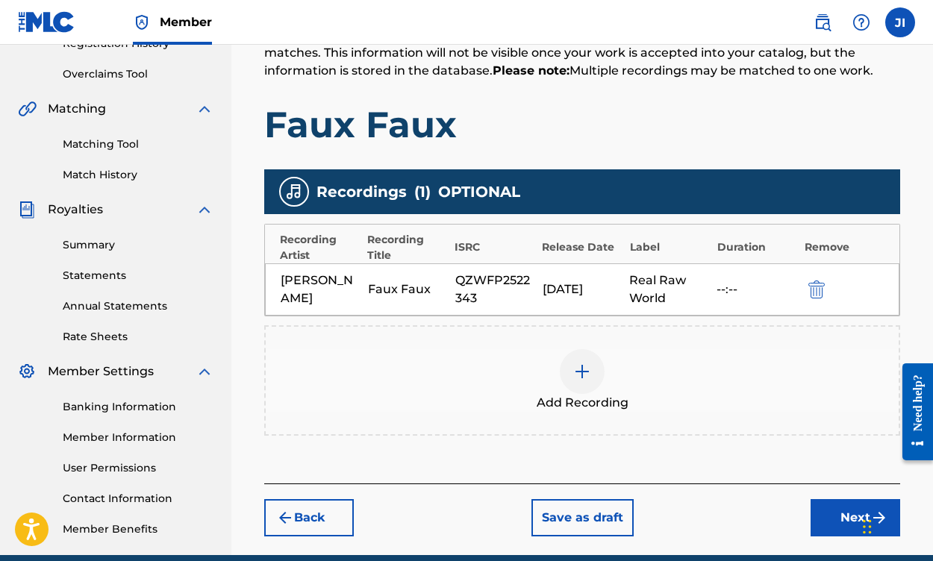
click at [837, 510] on button "Next" at bounding box center [855, 517] width 90 height 37
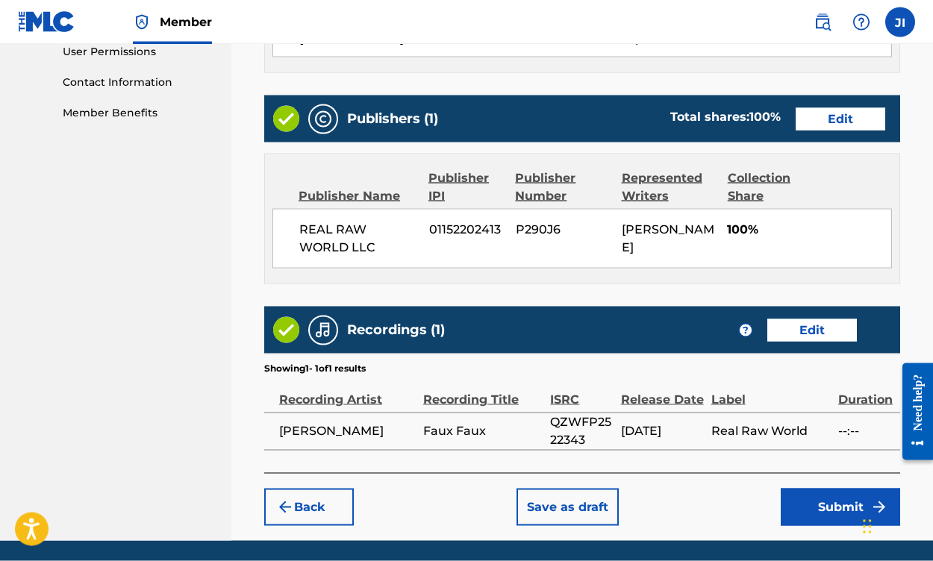
scroll to position [715, 0]
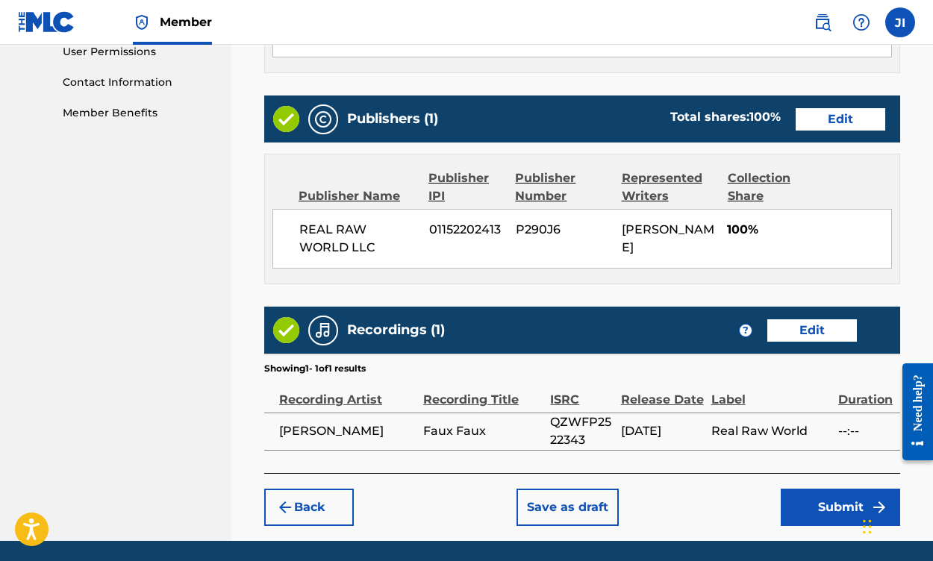
click at [855, 521] on button "Submit" at bounding box center [840, 507] width 119 height 37
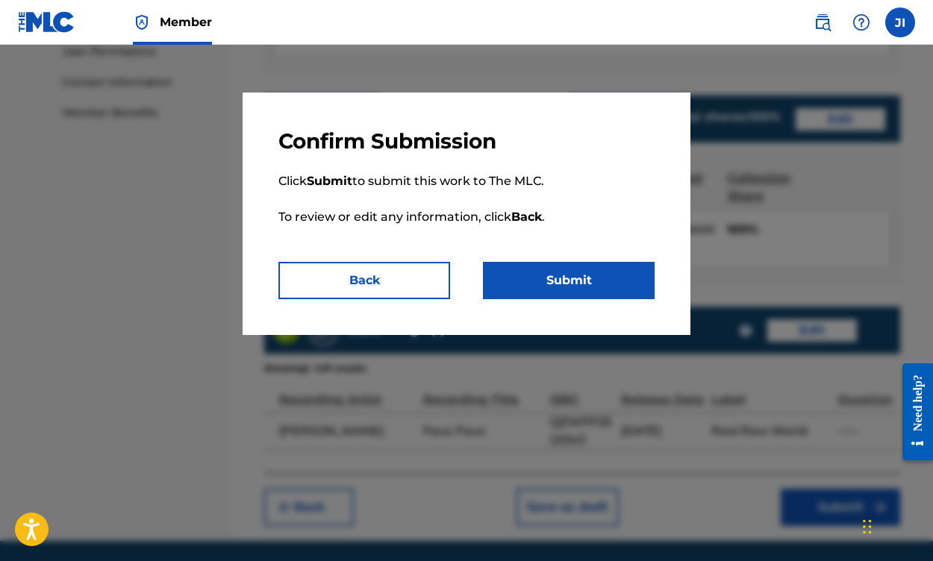
click at [527, 284] on button "Submit" at bounding box center [569, 280] width 172 height 37
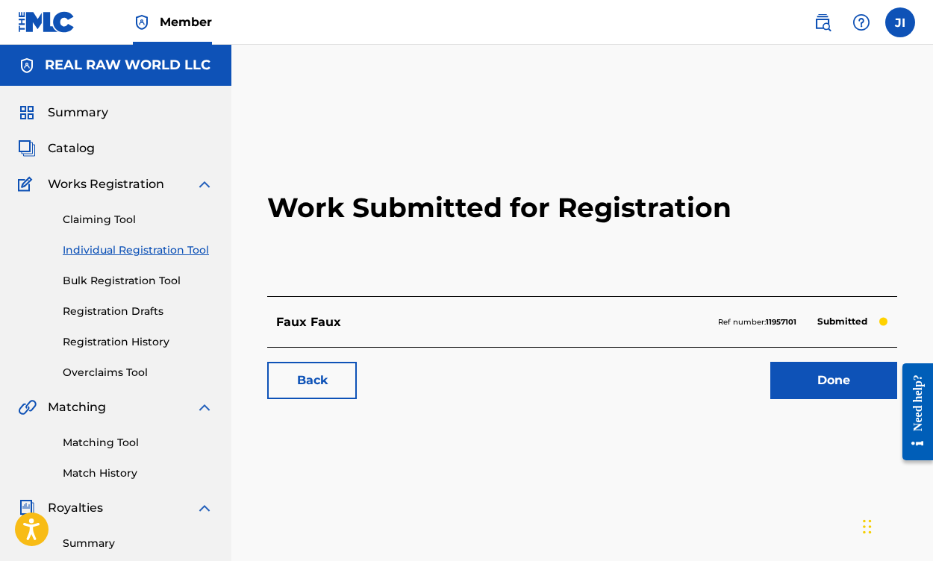
click at [109, 219] on link "Claiming Tool" at bounding box center [138, 220] width 151 height 16
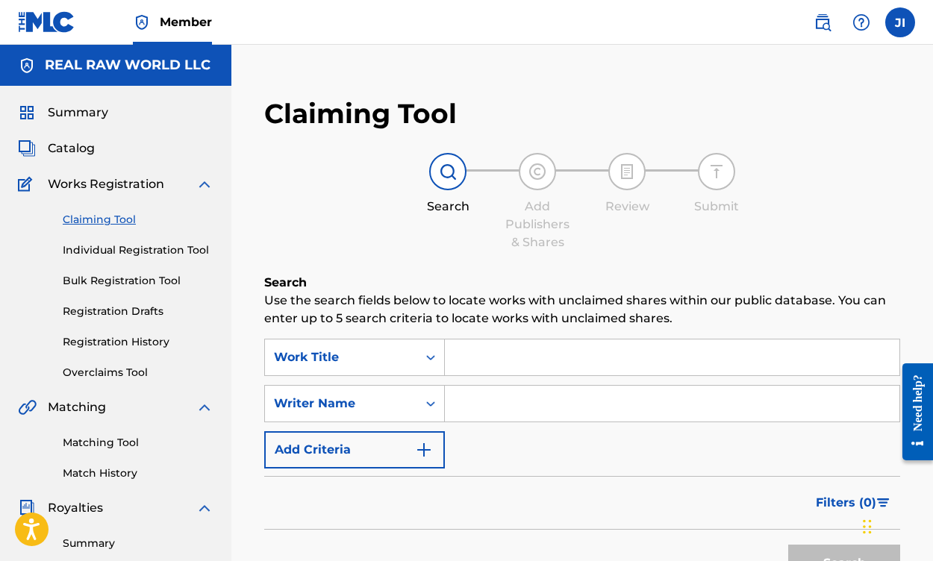
click at [510, 354] on input "Search Form" at bounding box center [672, 358] width 454 height 36
type input "[PERSON_NAME] Energy (B.M.E)"
click at [560, 404] on input "Search Form" at bounding box center [672, 404] width 454 height 36
type input "H"
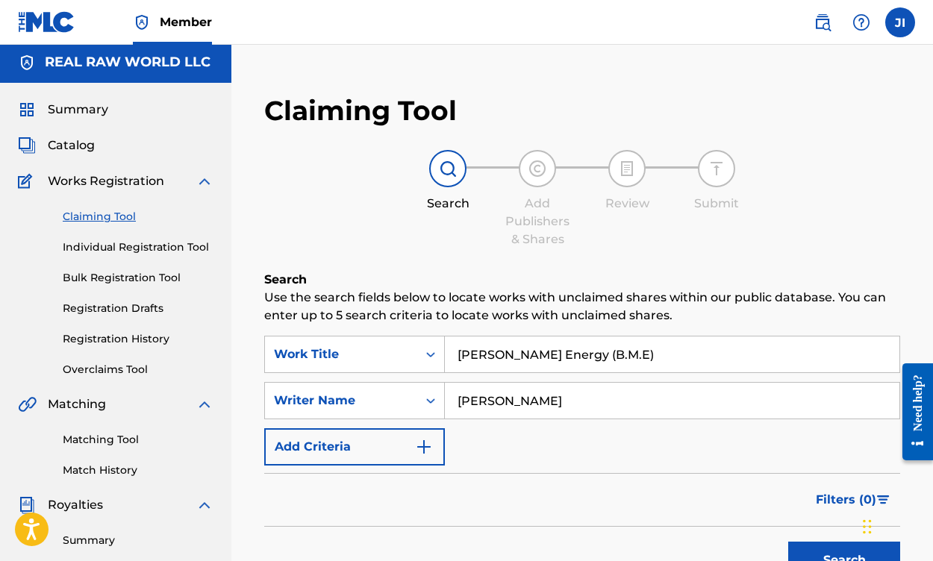
scroll to position [1, 0]
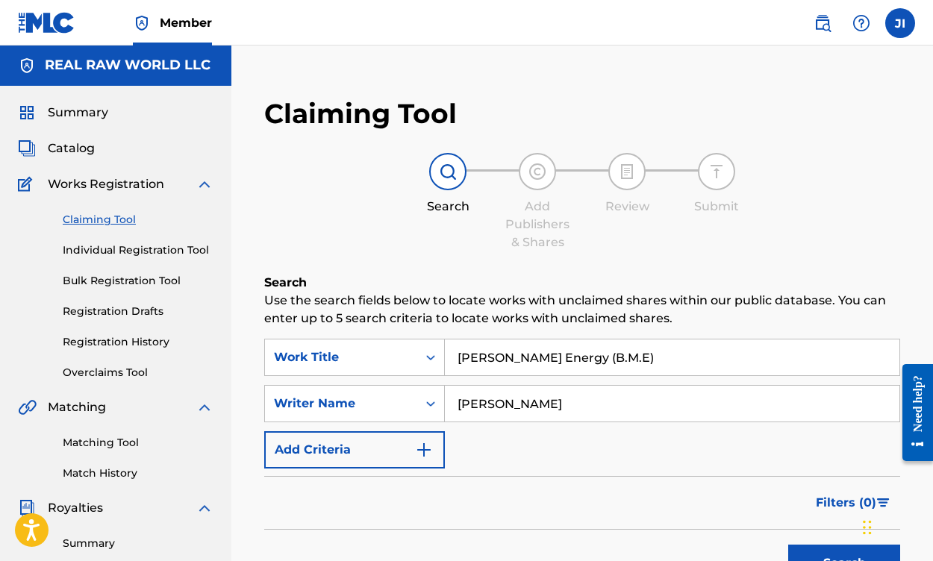
type input "[PERSON_NAME]"
click at [807, 529] on button "Search" at bounding box center [844, 562] width 112 height 37
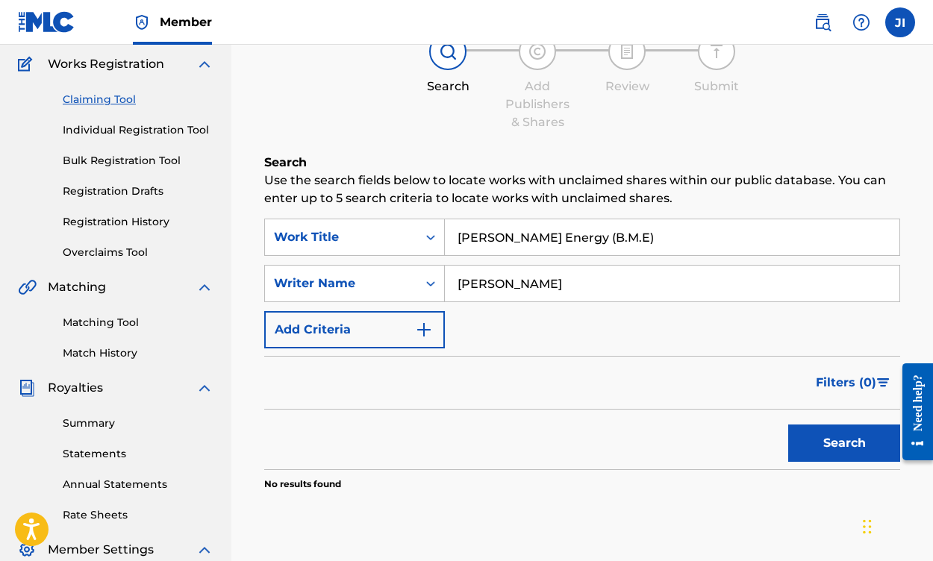
scroll to position [119, 0]
click at [151, 139] on link "Individual Registration Tool" at bounding box center [138, 131] width 151 height 16
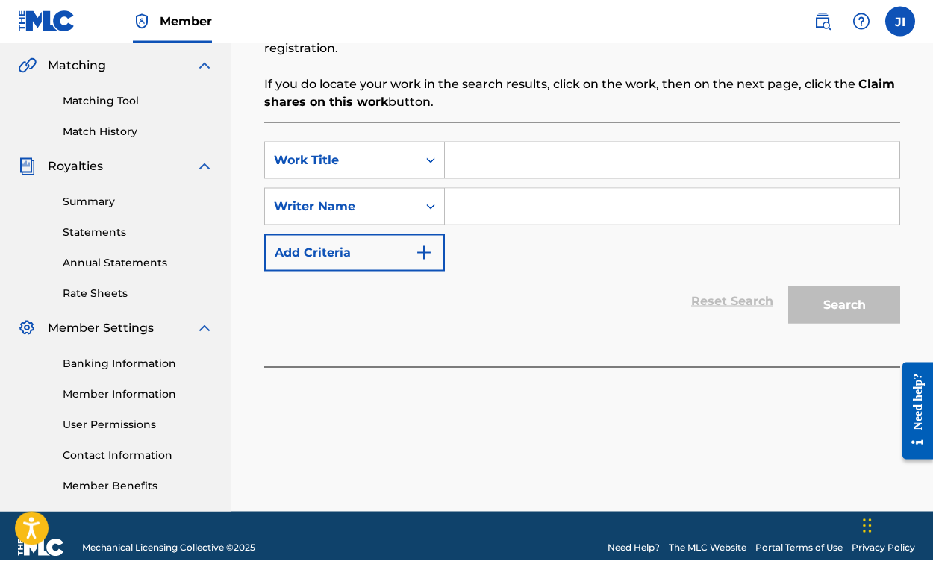
scroll to position [341, 0]
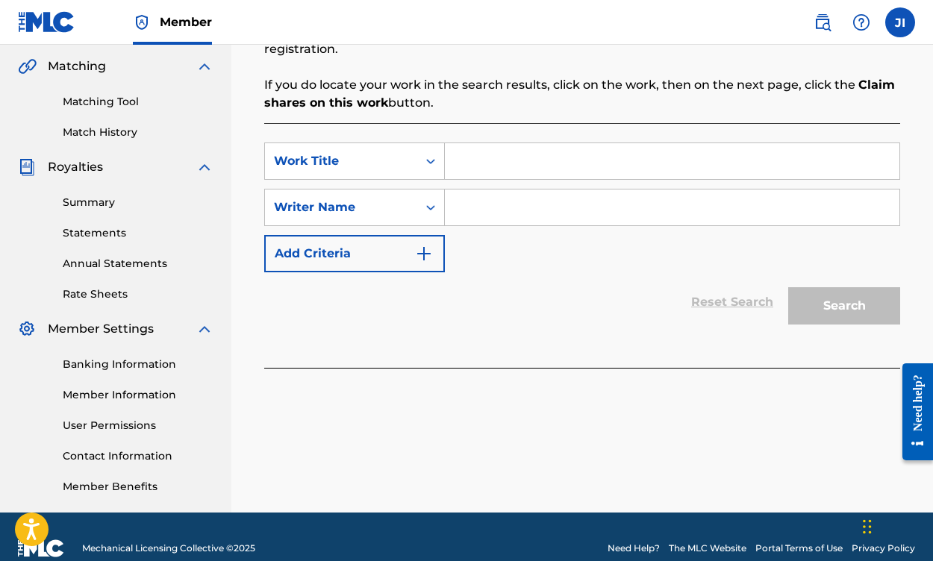
click at [508, 162] on input "Search Form" at bounding box center [672, 161] width 454 height 36
type input "[PERSON_NAME] Energy (B.M.E)"
click at [502, 201] on input "Search Form" at bounding box center [672, 208] width 454 height 36
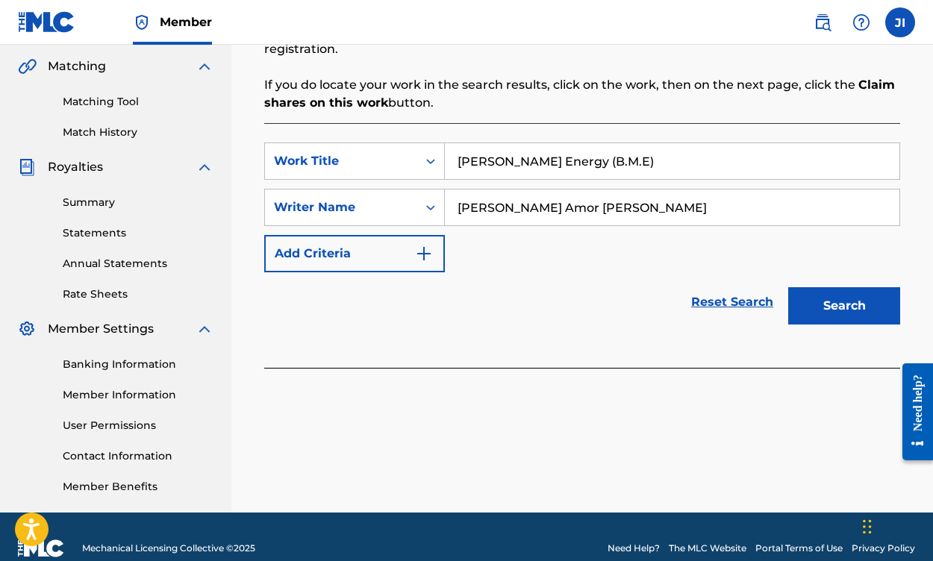
type input "[PERSON_NAME] Amor [PERSON_NAME]"
click at [866, 288] on button "Search" at bounding box center [844, 305] width 112 height 37
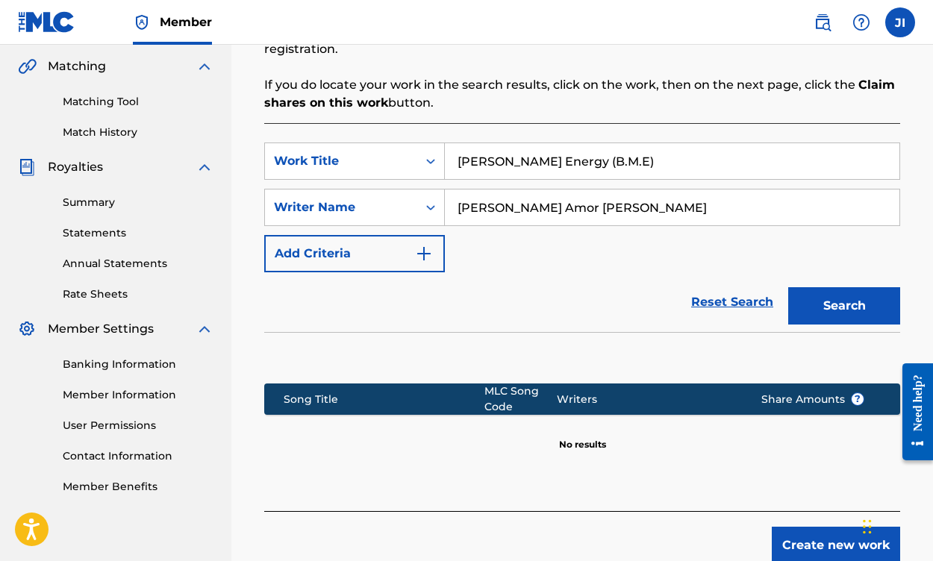
click at [825, 529] on button "Create new work" at bounding box center [836, 545] width 128 height 37
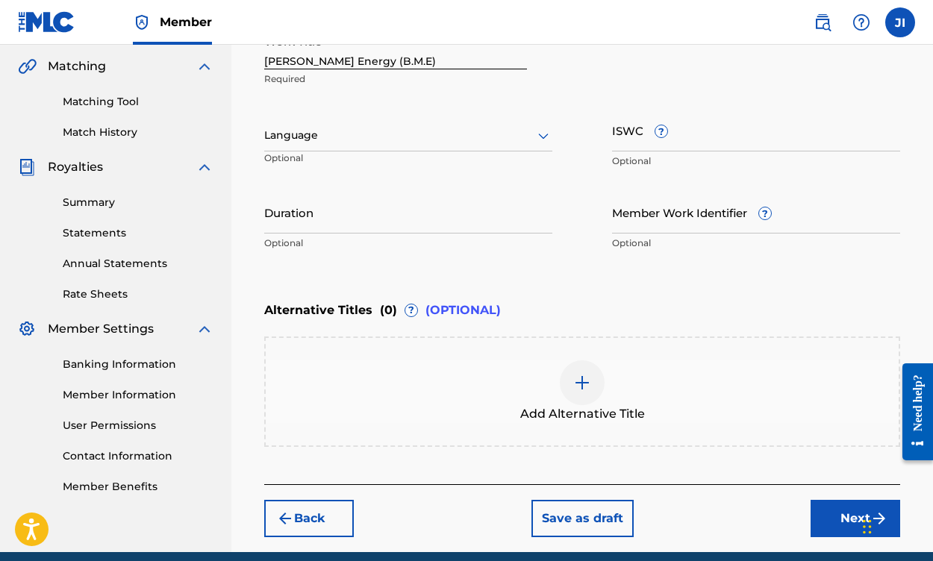
click at [873, 507] on button "Next" at bounding box center [855, 518] width 90 height 37
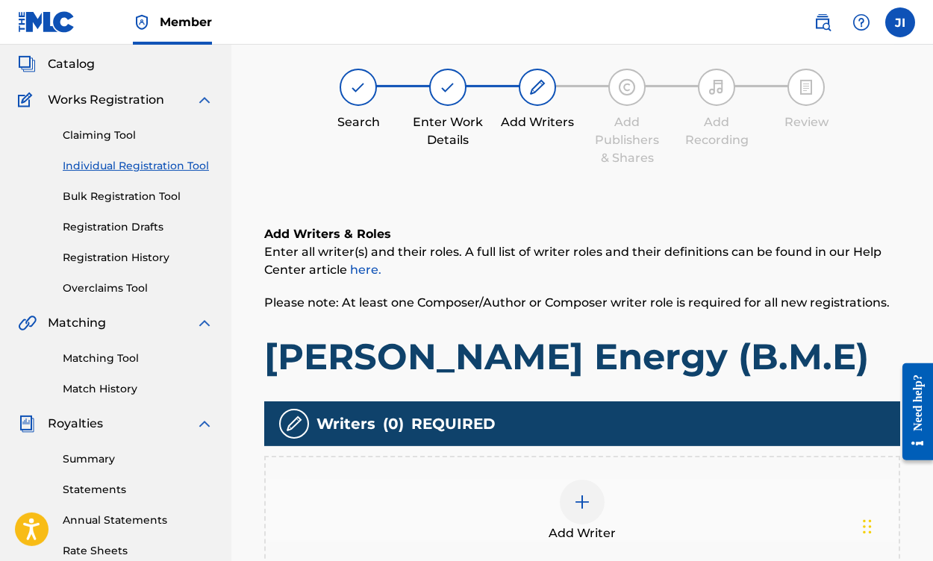
scroll to position [67, 0]
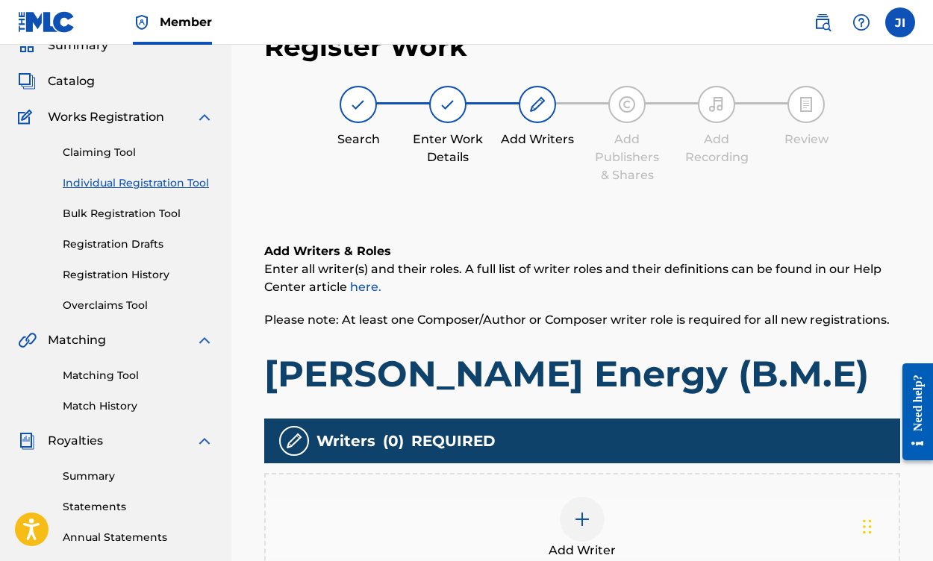
click at [572, 529] on div at bounding box center [582, 519] width 45 height 45
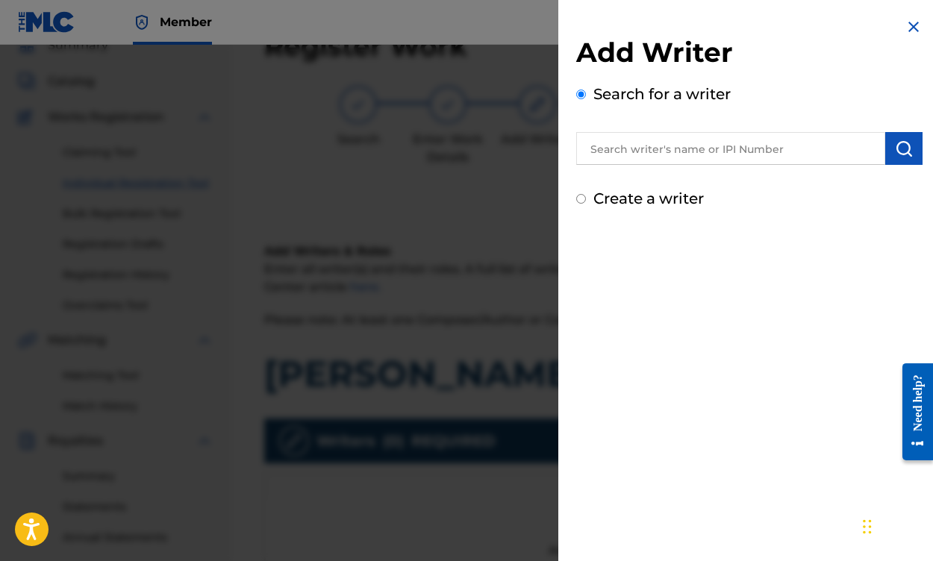
click at [612, 131] on div at bounding box center [749, 146] width 346 height 37
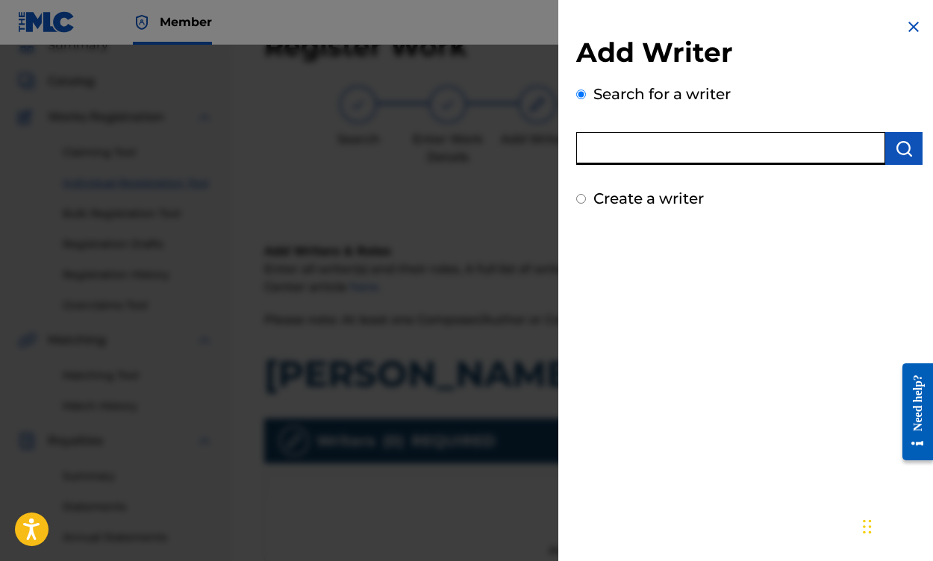
click at [622, 146] on input "text" at bounding box center [730, 148] width 309 height 33
type input "[PERSON_NAME] Amor [PERSON_NAME]"
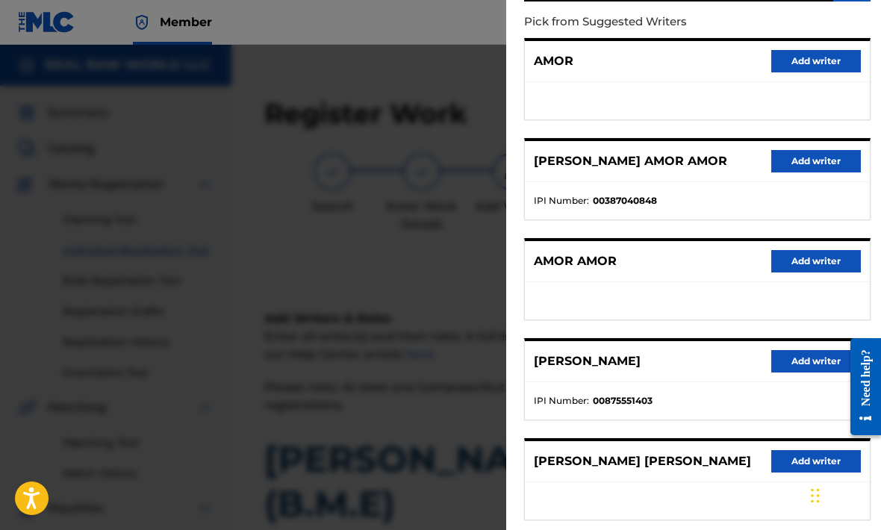
scroll to position [163, 0]
click at [783, 358] on button "Add writer" at bounding box center [816, 361] width 90 height 22
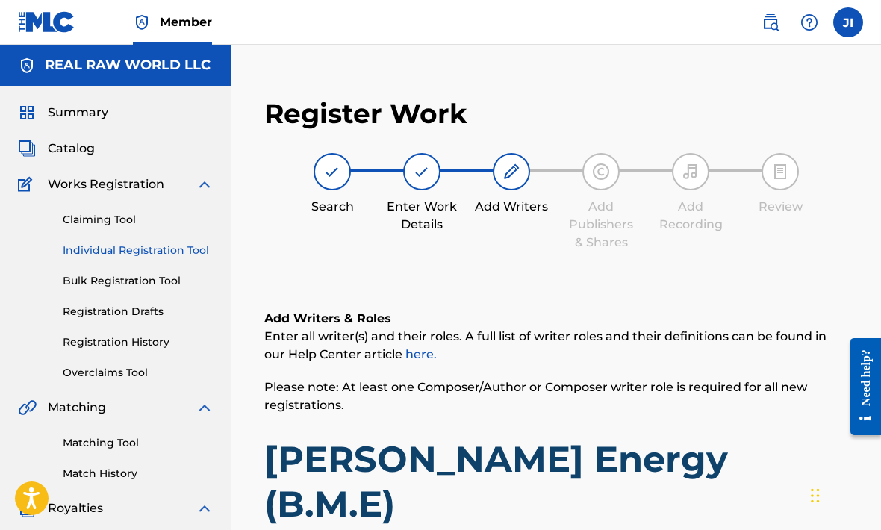
scroll to position [173, 0]
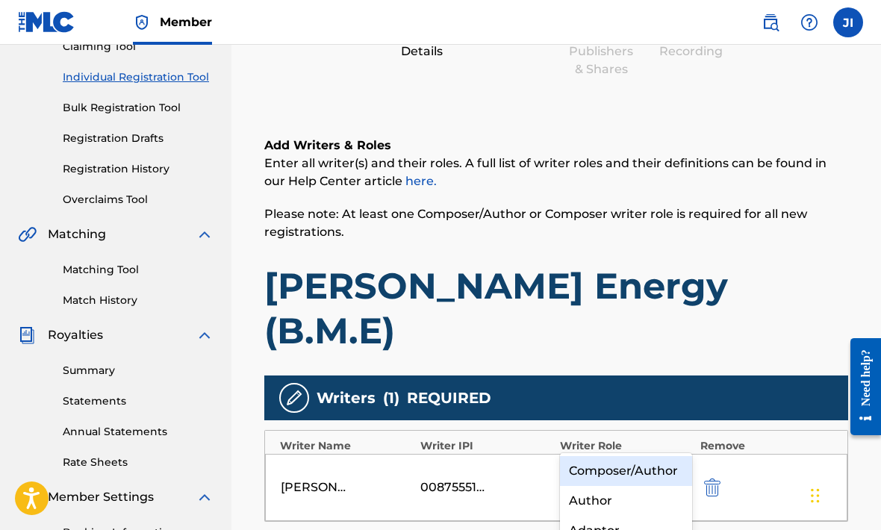
click at [655, 463] on div "Select a role" at bounding box center [611, 476] width 101 height 27
click at [653, 476] on div "Composer/Author" at bounding box center [626, 471] width 132 height 30
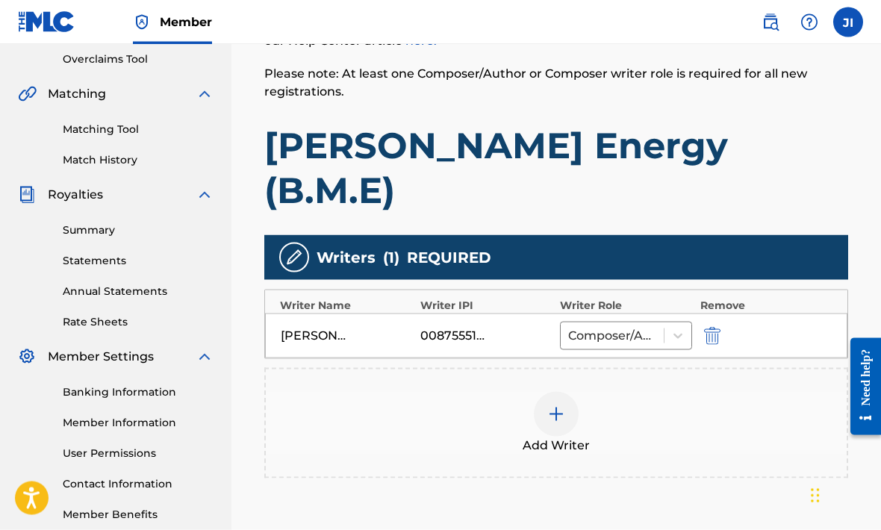
scroll to position [359, 0]
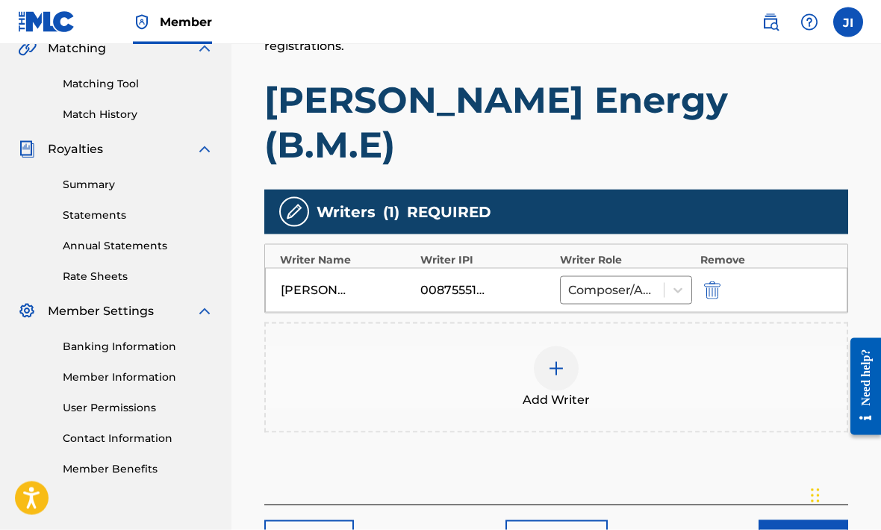
click at [810, 520] on button "Next" at bounding box center [803, 538] width 90 height 37
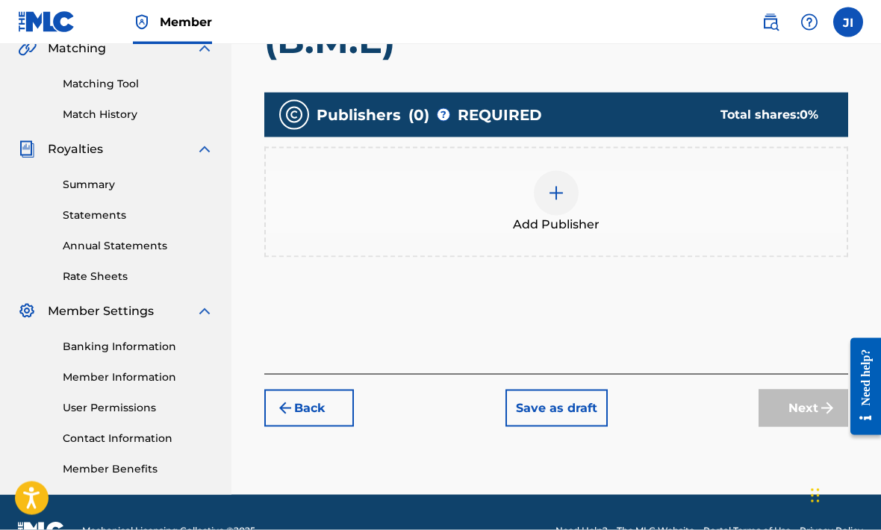
scroll to position [346, 0]
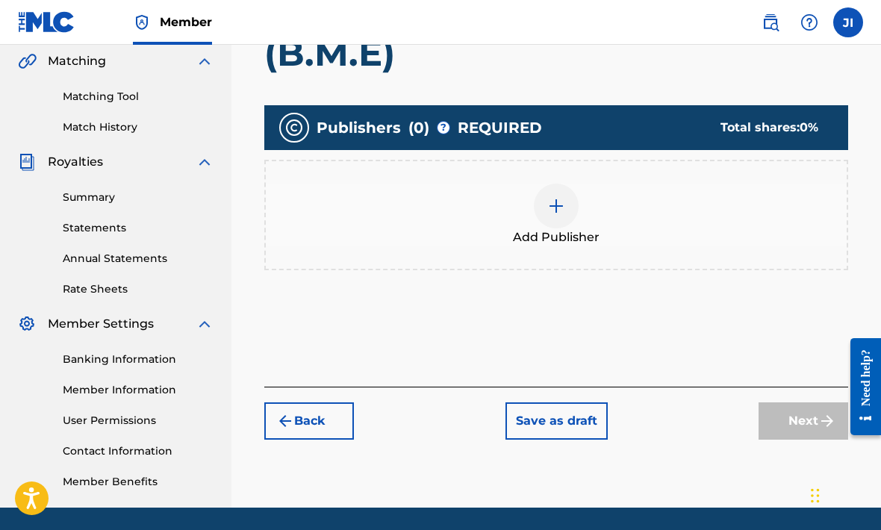
click at [551, 184] on div at bounding box center [556, 206] width 45 height 45
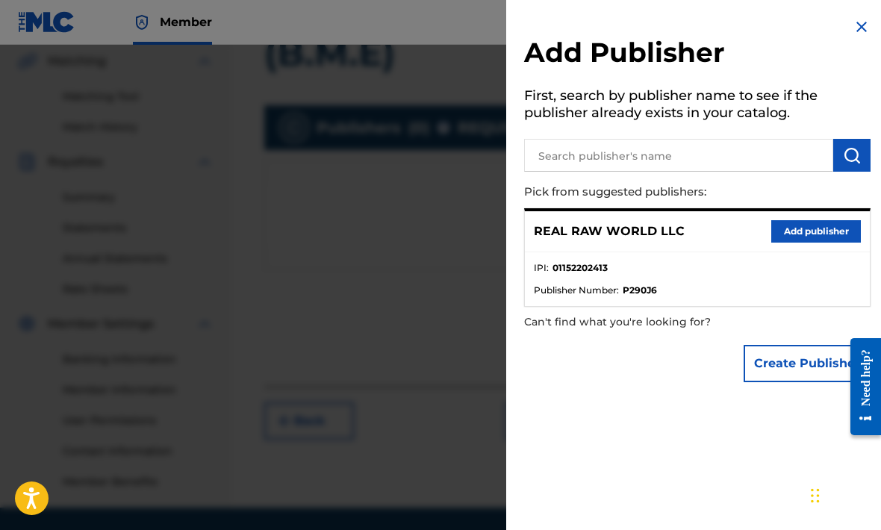
click at [814, 234] on button "Add publisher" at bounding box center [816, 231] width 90 height 22
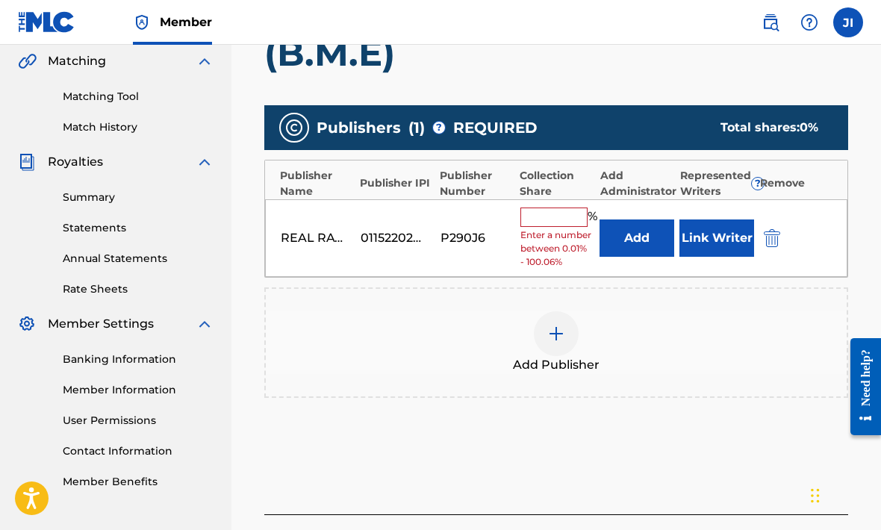
click at [547, 207] on input "text" at bounding box center [553, 216] width 67 height 19
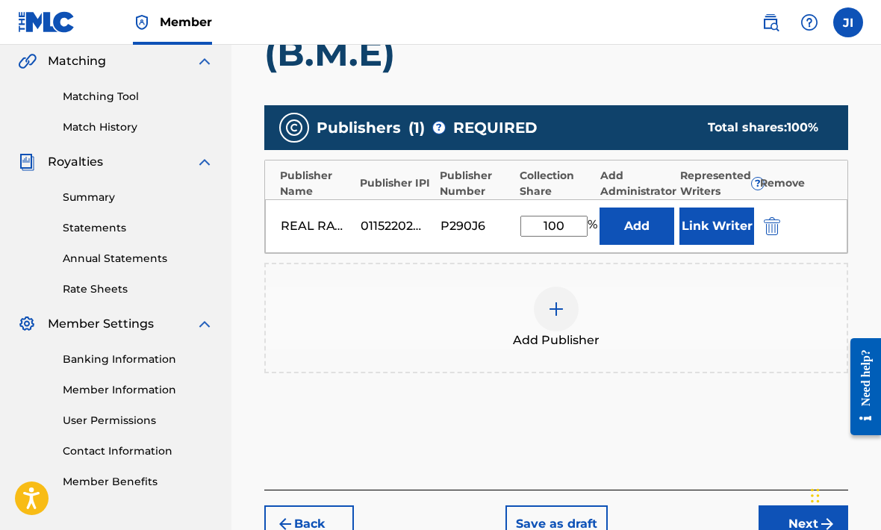
type input "100"
click at [724, 207] on button "Link Writer" at bounding box center [716, 225] width 75 height 37
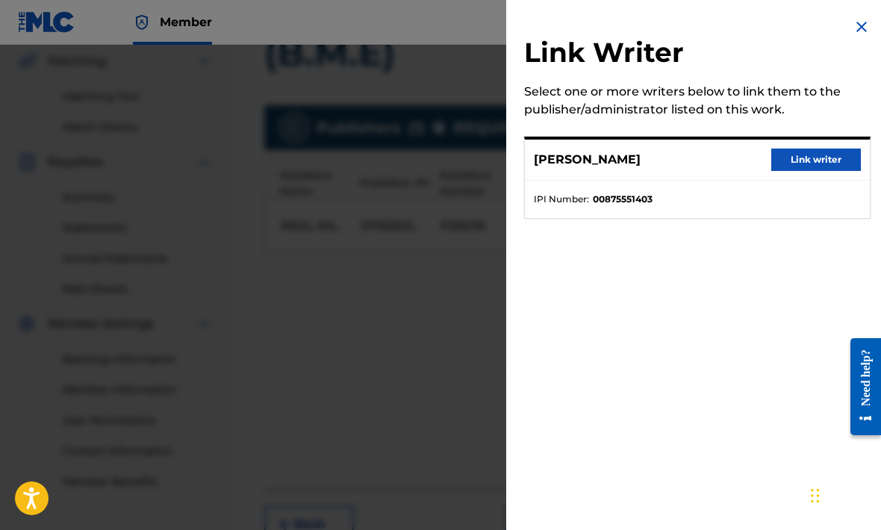
click at [777, 159] on button "Link writer" at bounding box center [816, 159] width 90 height 22
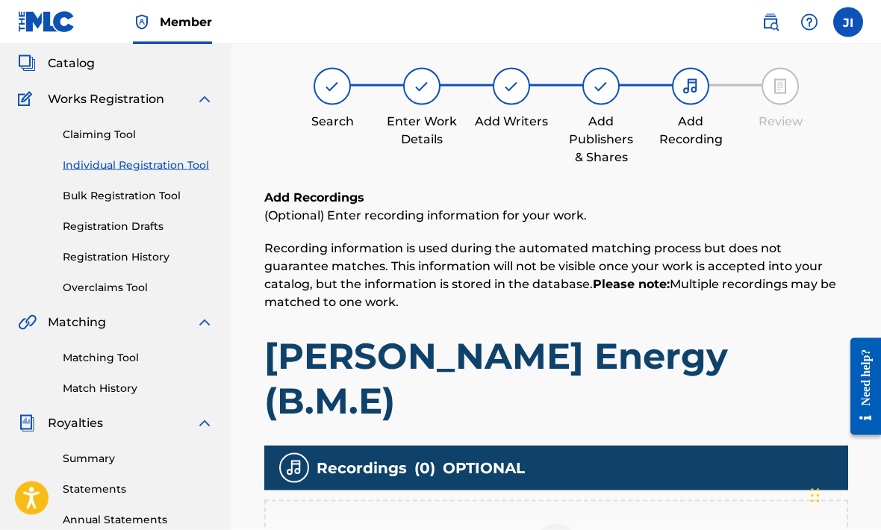
scroll to position [69, 0]
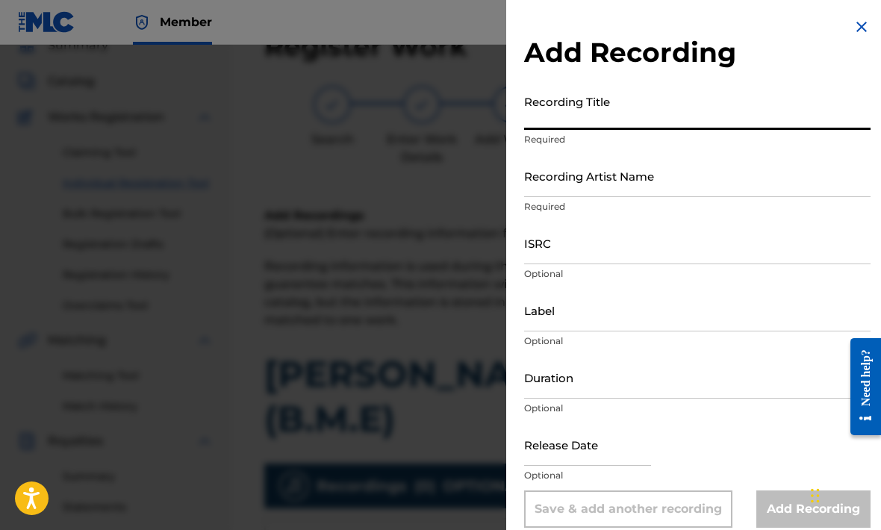
drag, startPoint x: 558, startPoint y: 89, endPoint x: 557, endPoint y: 97, distance: 8.2
click at [558, 89] on input "Recording Title" at bounding box center [697, 108] width 346 height 43
click at [557, 105] on input "Recording Title" at bounding box center [697, 108] width 346 height 43
type input "[PERSON_NAME] Energy (B.M.E)"
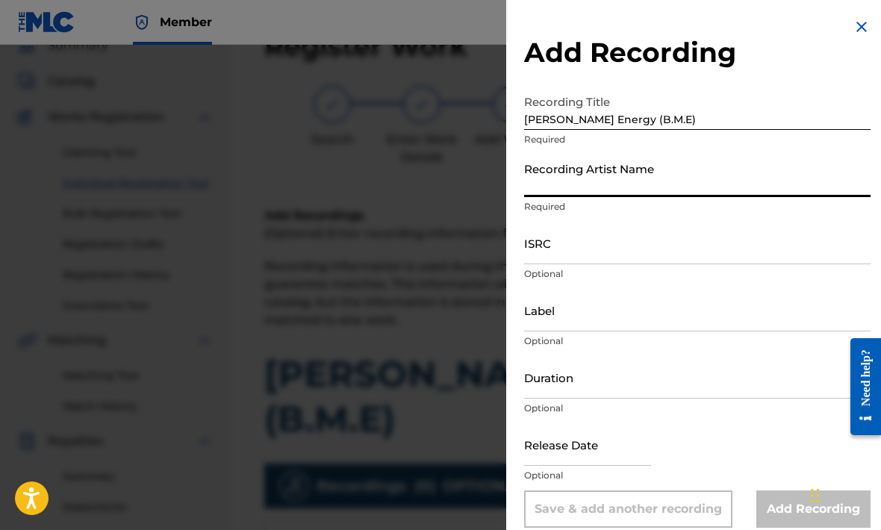
click at [599, 163] on input "Recording Artist Name" at bounding box center [697, 175] width 346 height 43
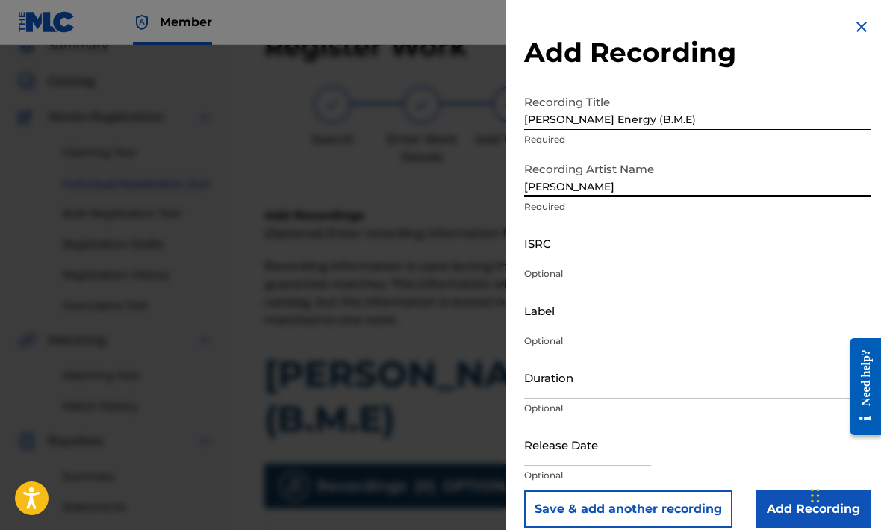
type input "[PERSON_NAME]"
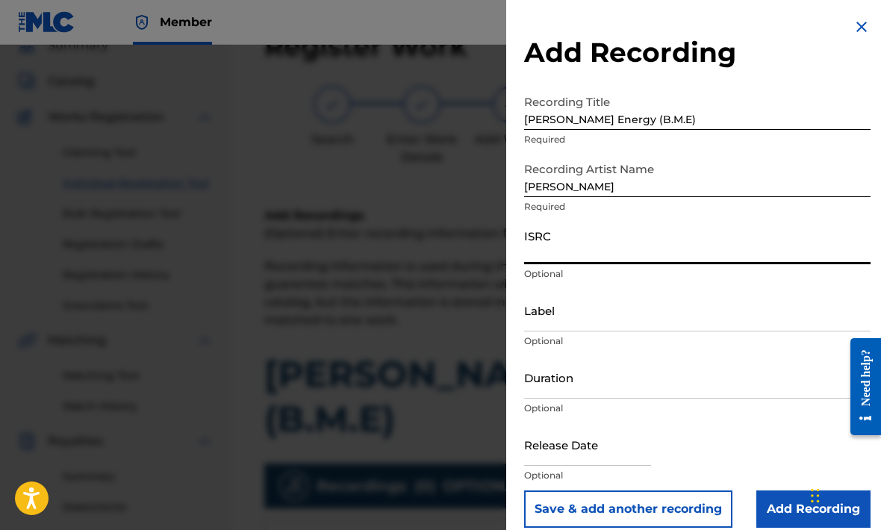
paste input "QZMEQ2542739"
type input "QZMEQ2542739"
click at [641, 310] on input "Label" at bounding box center [697, 310] width 346 height 43
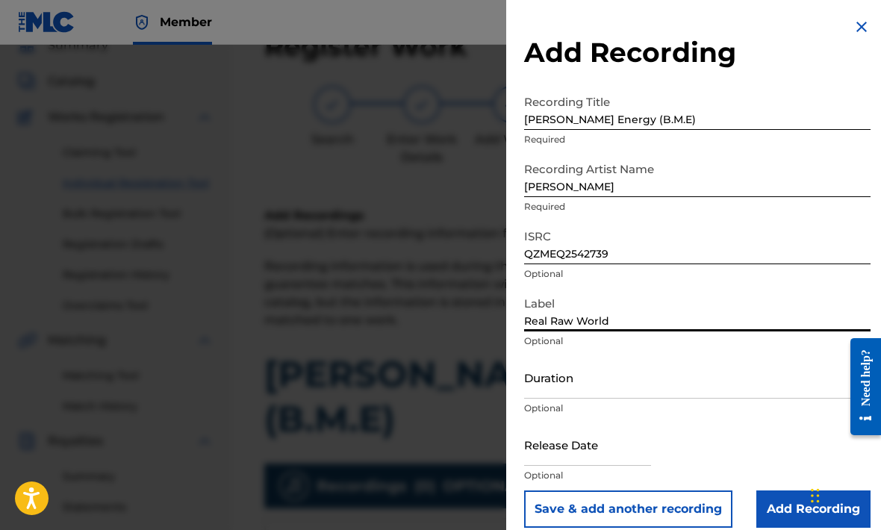
type input "Real Raw World"
click at [631, 454] on input "text" at bounding box center [587, 444] width 127 height 43
select select "7"
select select "2025"
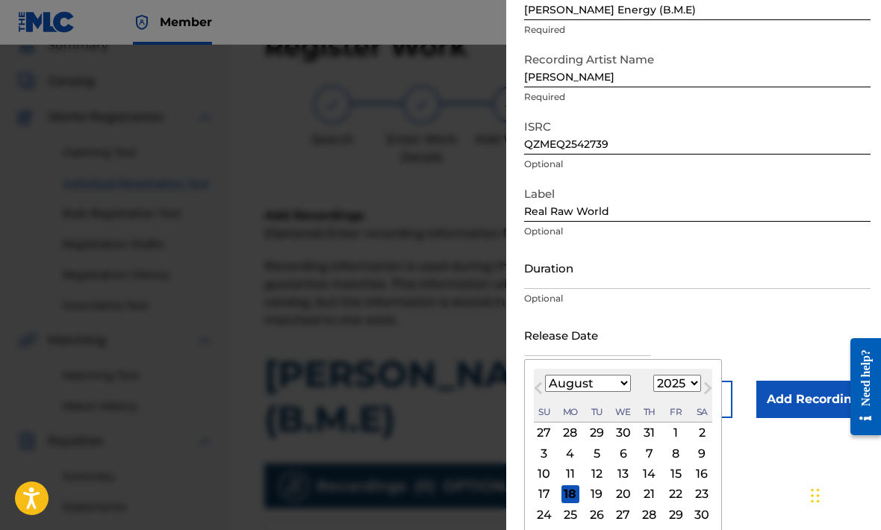
scroll to position [110, 0]
click at [537, 395] on button "Previous Month" at bounding box center [538, 391] width 24 height 24
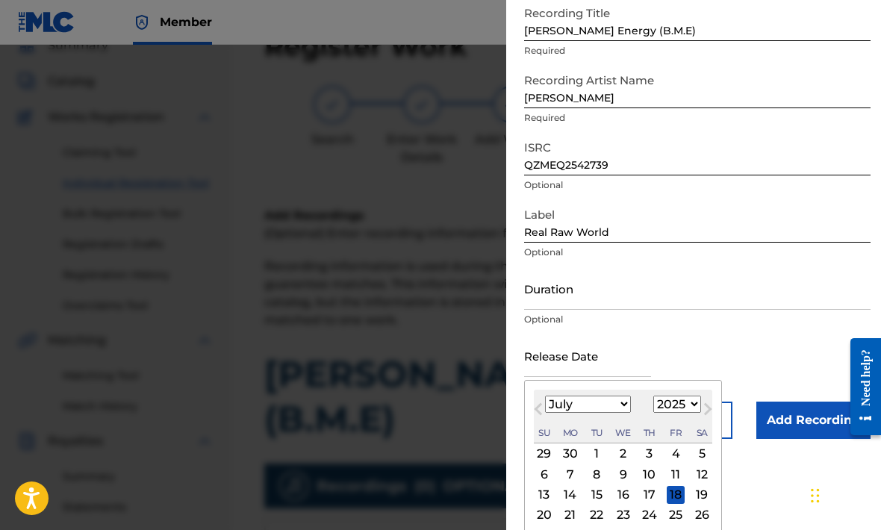
click at [539, 414] on span "Previous Month" at bounding box center [539, 411] width 0 height 22
select select "4"
click at [632, 483] on div "7" at bounding box center [623, 474] width 18 height 18
type input "[DATE]"
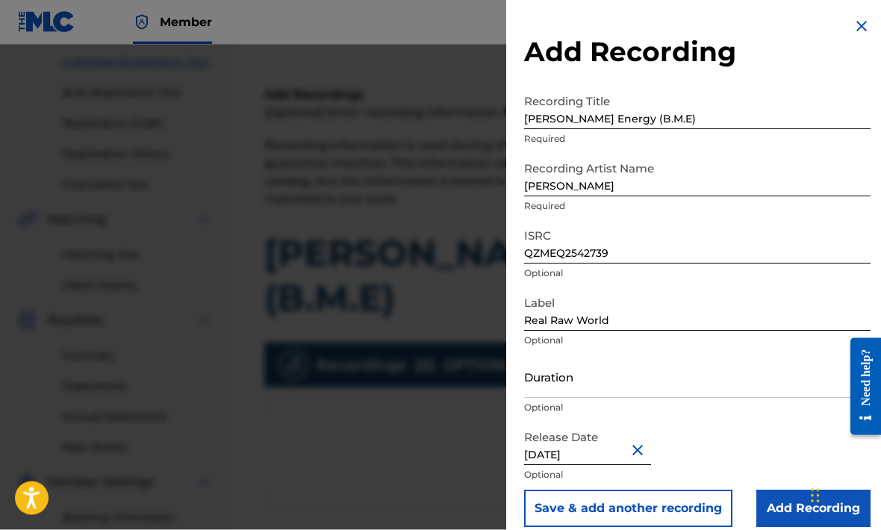
scroll to position [189, 0]
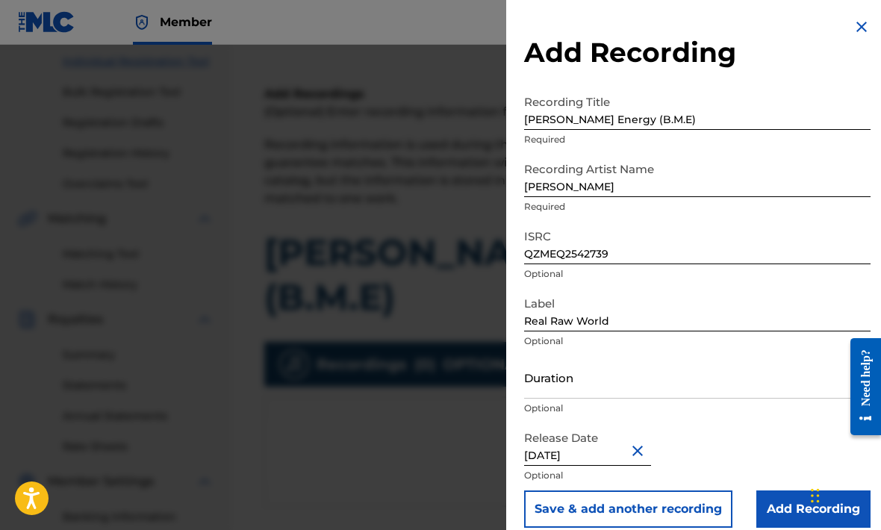
click at [820, 507] on iframe "Chat Widget" at bounding box center [843, 494] width 75 height 72
click at [811, 507] on iframe "Chat Widget" at bounding box center [843, 494] width 75 height 72
click at [798, 510] on input "Add Recording" at bounding box center [813, 508] width 114 height 37
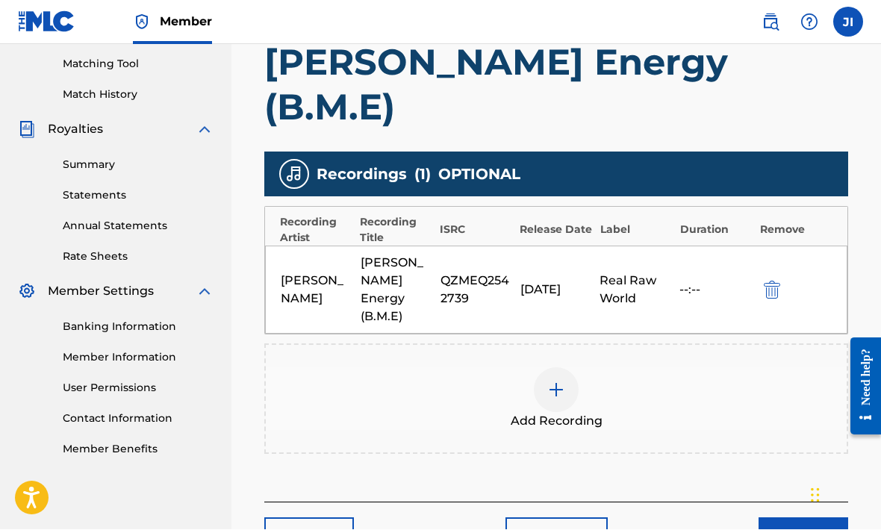
click at [823, 518] on button "Next" at bounding box center [803, 536] width 90 height 37
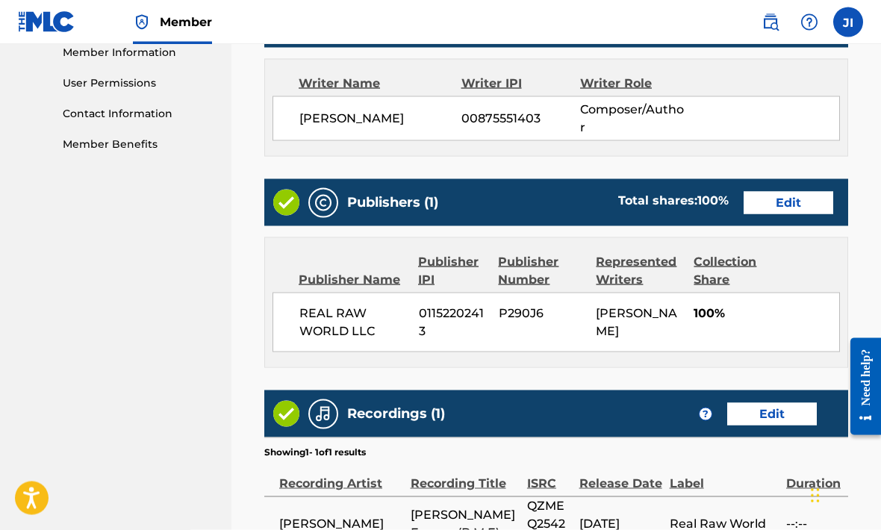
scroll to position [765, 0]
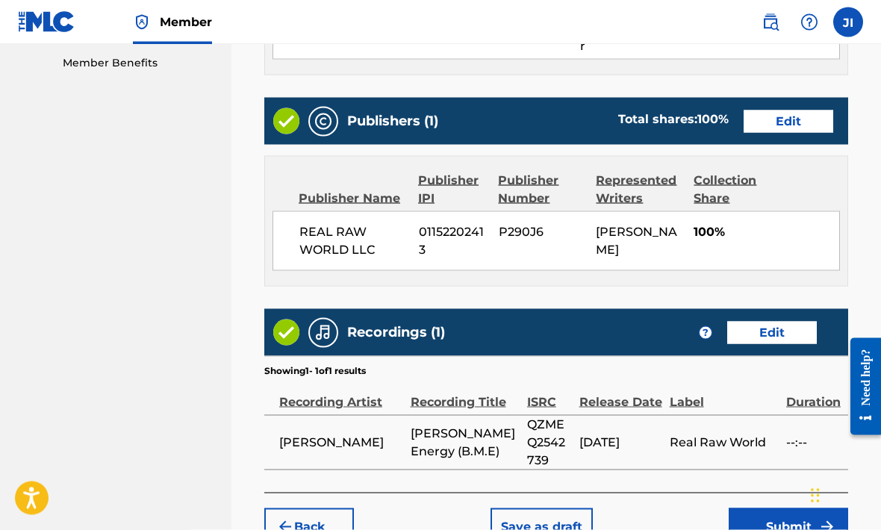
click at [802, 508] on button "Submit" at bounding box center [787, 526] width 119 height 37
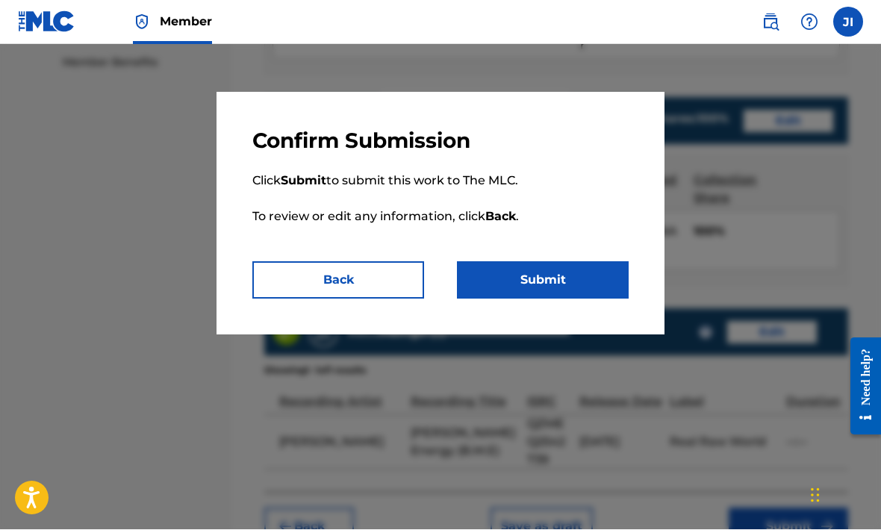
click at [581, 283] on button "Submit" at bounding box center [543, 280] width 172 height 37
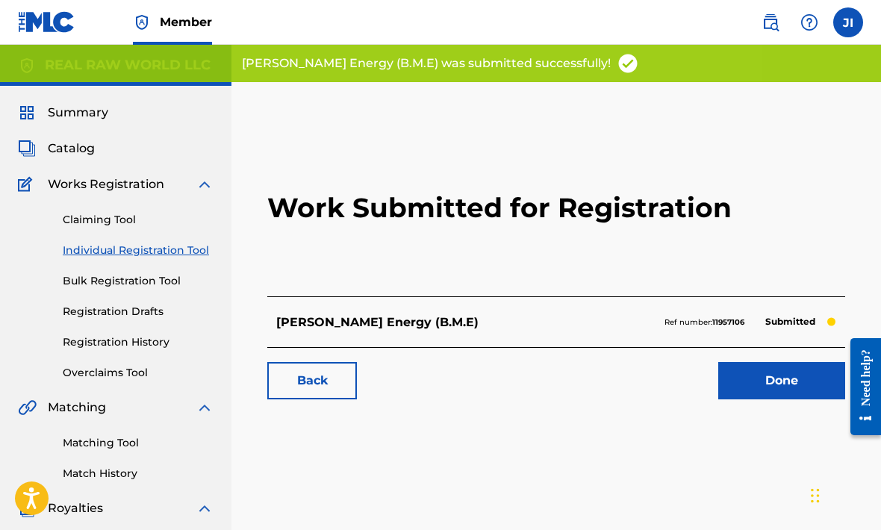
click at [143, 338] on link "Registration History" at bounding box center [138, 342] width 151 height 16
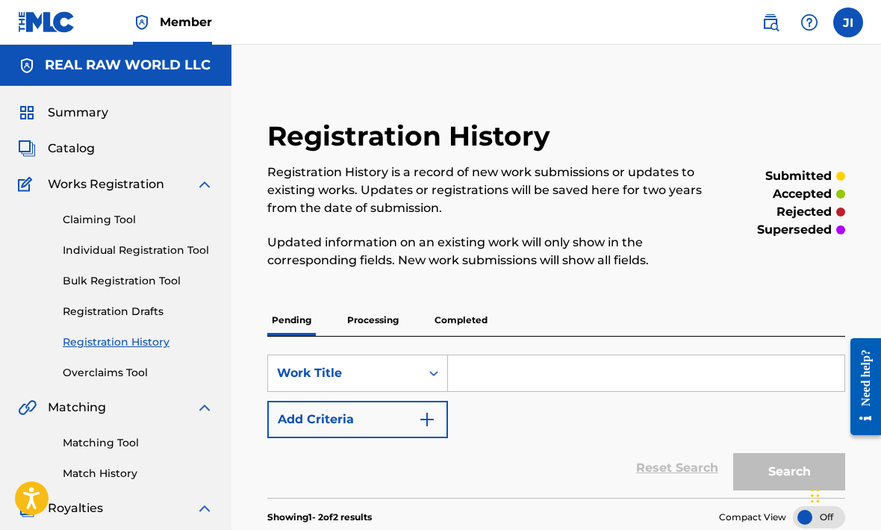
click at [462, 320] on p "Completed" at bounding box center [461, 319] width 62 height 31
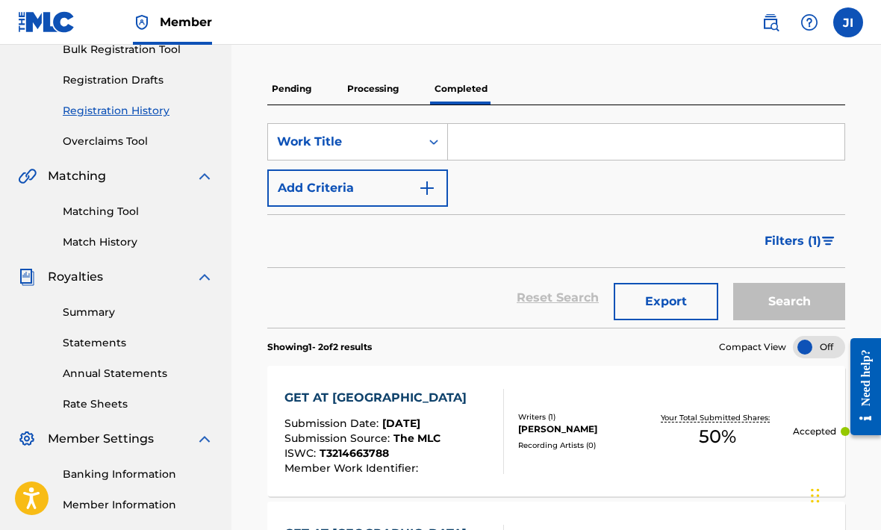
scroll to position [231, 0]
click at [310, 91] on p "Pending" at bounding box center [291, 89] width 49 height 31
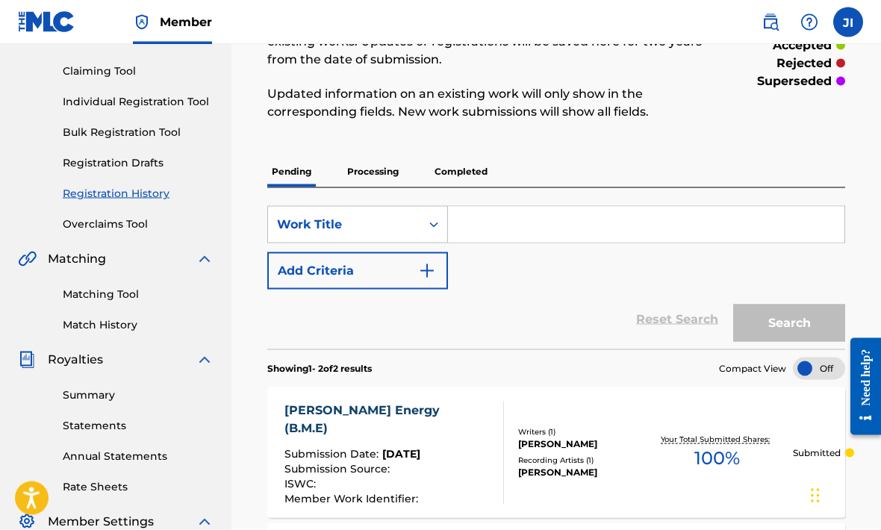
scroll to position [85, 0]
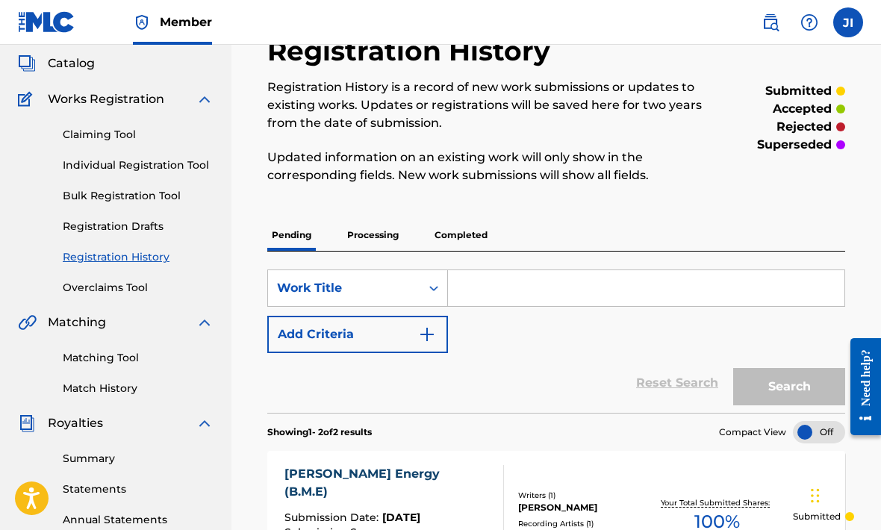
click at [467, 245] on p "Completed" at bounding box center [461, 234] width 62 height 31
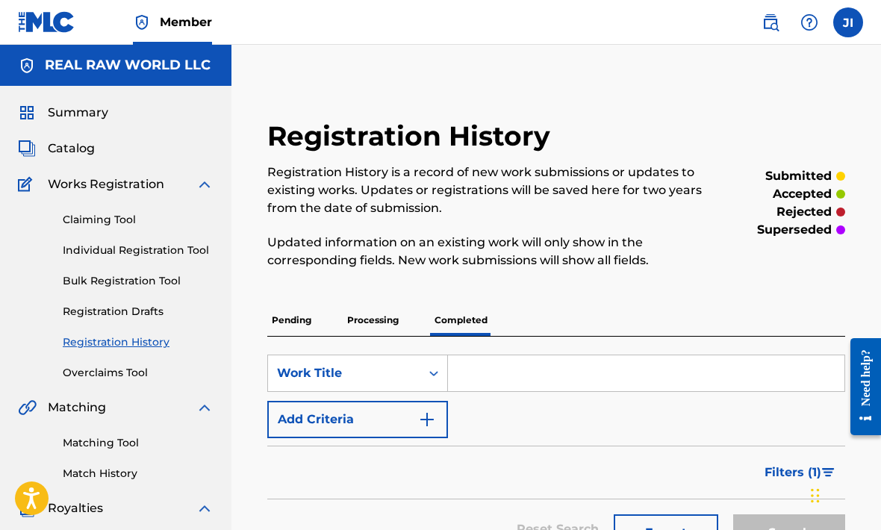
click at [863, 20] on nav "Member [PERSON_NAME] [EMAIL_ADDRESS][DOMAIN_NAME] Notification Preferences Prof…" at bounding box center [440, 22] width 881 height 45
click at [856, 25] on label at bounding box center [848, 22] width 30 height 30
click at [848, 22] on input "[PERSON_NAME] [EMAIL_ADDRESS][DOMAIN_NAME] Notification Preferences Profile Log…" at bounding box center [848, 22] width 0 height 0
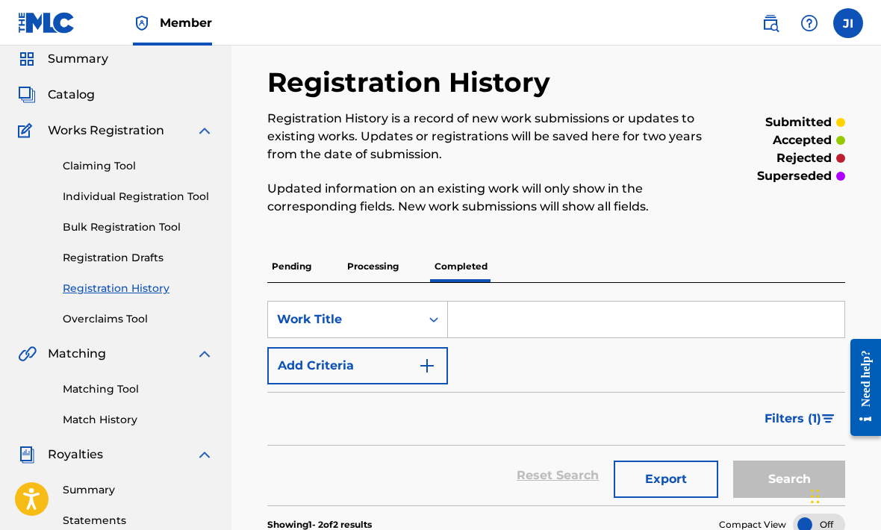
scroll to position [54, 0]
click at [65, 460] on span "Royalties" at bounding box center [75, 454] width 55 height 18
click at [66, 453] on span "Royalties" at bounding box center [75, 454] width 55 height 18
click at [107, 494] on link "Summary" at bounding box center [138, 490] width 151 height 16
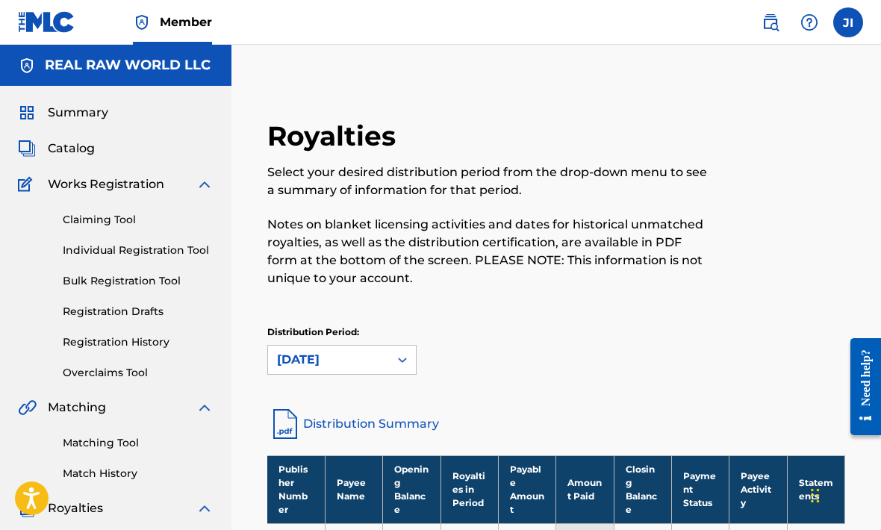
click at [857, 29] on label at bounding box center [848, 22] width 30 height 30
click at [848, 22] on input "[PERSON_NAME] [EMAIL_ADDRESS][DOMAIN_NAME] Notification Preferences Profile Log…" at bounding box center [848, 22] width 0 height 0
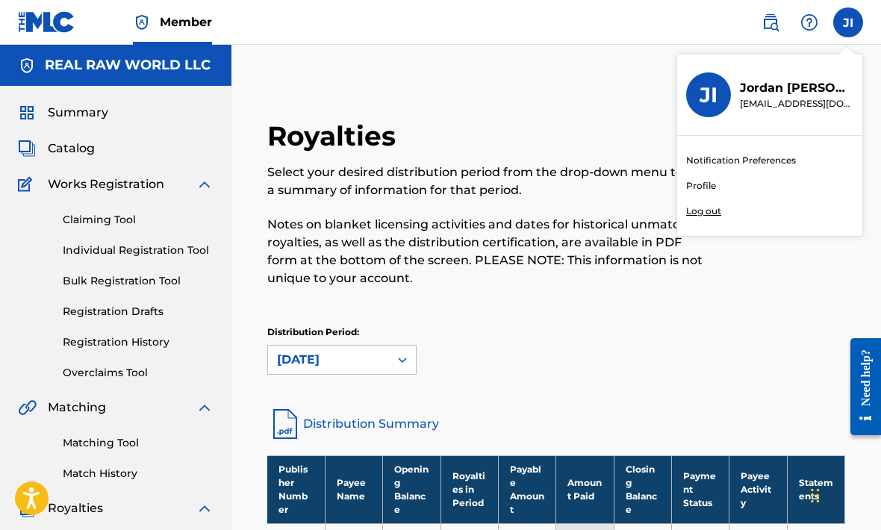
click at [719, 217] on p "Log out" at bounding box center [703, 210] width 35 height 13
click at [848, 22] on input "[PERSON_NAME] [EMAIL_ADDRESS][DOMAIN_NAME] Notification Preferences Profile Log…" at bounding box center [848, 22] width 0 height 0
